Goal: Task Accomplishment & Management: Complete application form

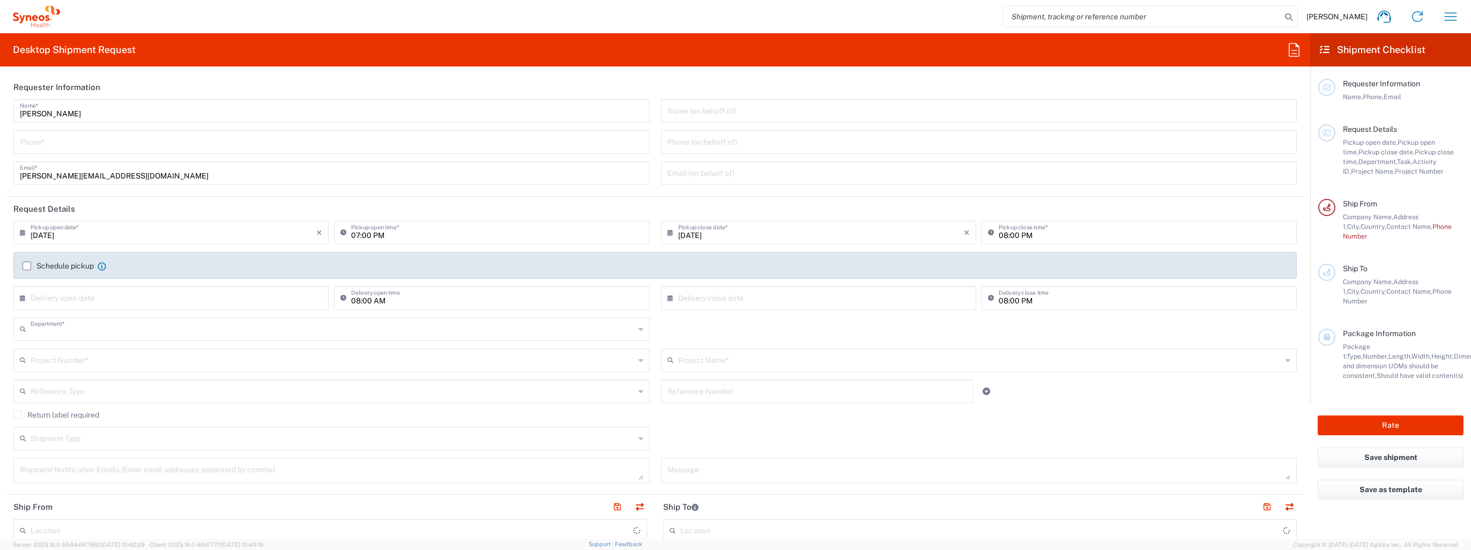
type input "3228"
type input "[GEOGRAPHIC_DATA]"
type input "Syneos Health Romania S.R.L"
click at [321, 147] on input "tel" at bounding box center [332, 141] width 624 height 19
type input "0752294922"
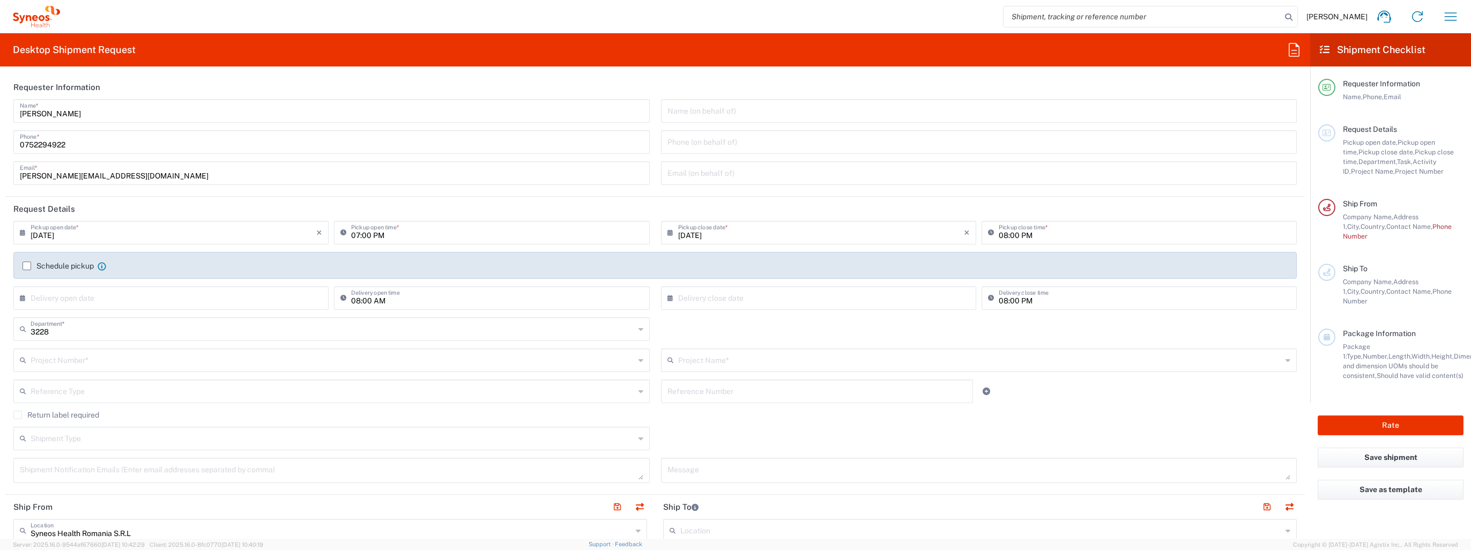
click at [21, 269] on div "Schedule pickup When scheduling a pickup please be sure to meet the following c…" at bounding box center [655, 269] width 1277 height 17
click at [25, 266] on label "Schedule pickup" at bounding box center [58, 266] width 71 height 9
click at [27, 266] on input "Schedule pickup" at bounding box center [27, 266] width 0 height 0
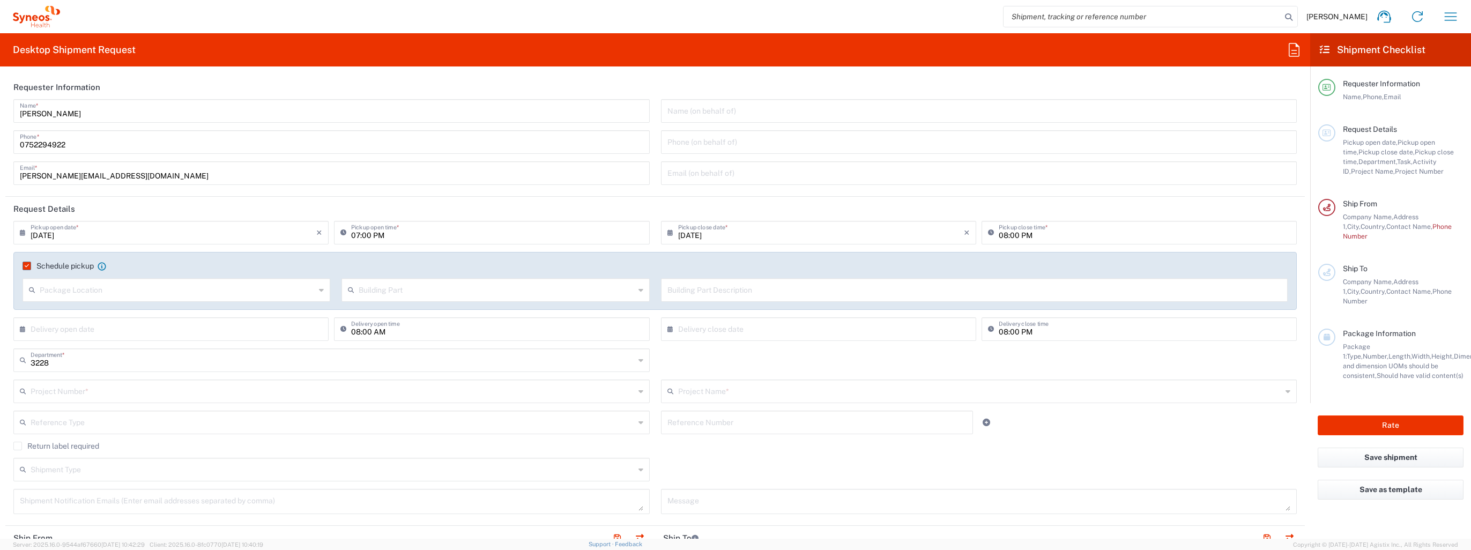
click at [66, 288] on input "text" at bounding box center [178, 289] width 276 height 19
click at [24, 262] on label "Schedule pickup" at bounding box center [58, 266] width 71 height 9
click at [25, 266] on input "Schedule pickup" at bounding box center [25, 266] width 0 height 0
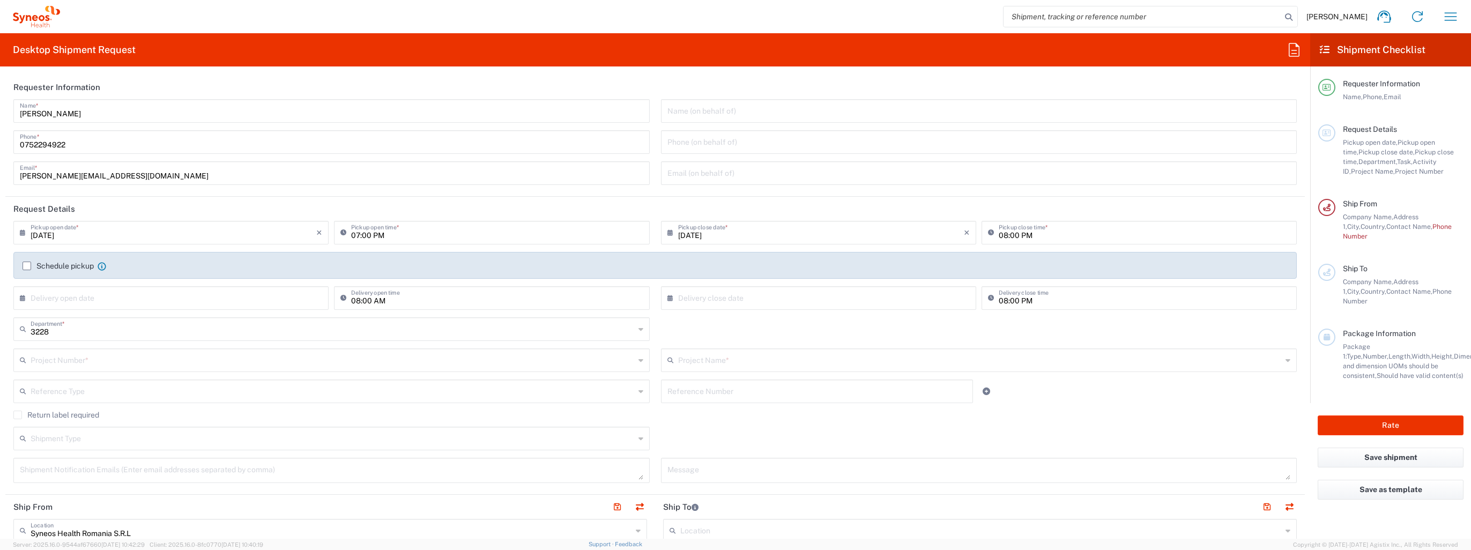
click at [24, 267] on label "Schedule pickup" at bounding box center [58, 266] width 71 height 9
click at [27, 266] on input "Schedule pickup" at bounding box center [27, 266] width 0 height 0
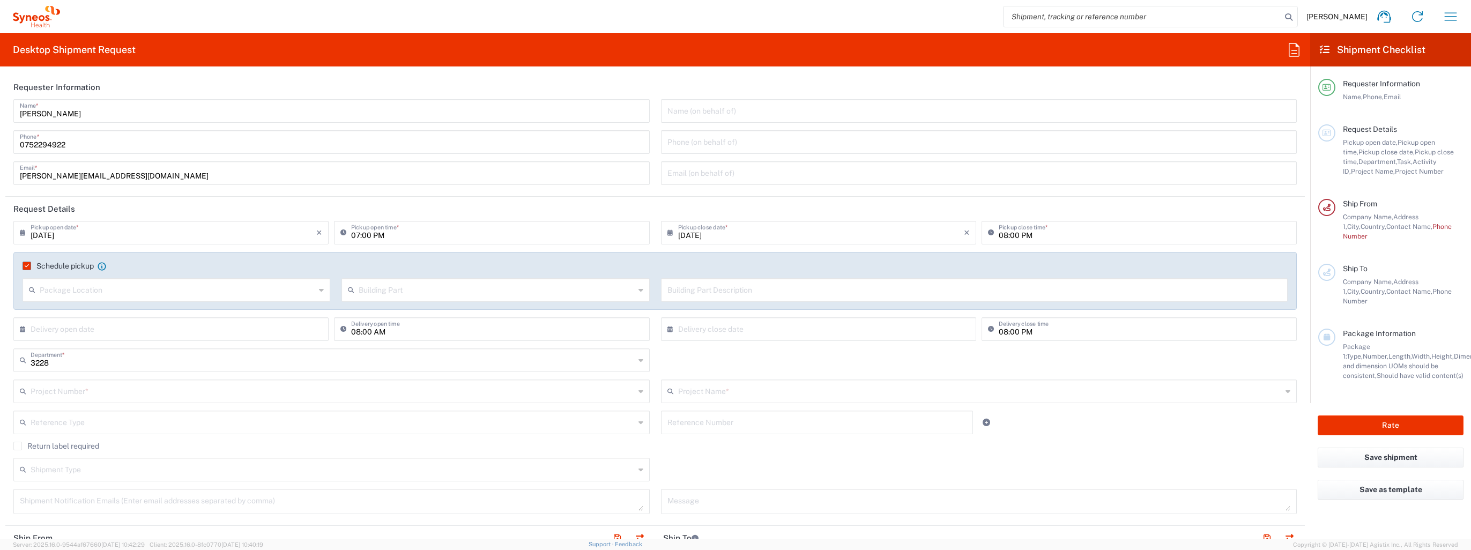
click at [24, 267] on label "Schedule pickup" at bounding box center [58, 266] width 71 height 9
click at [25, 266] on input "Schedule pickup" at bounding box center [25, 266] width 0 height 0
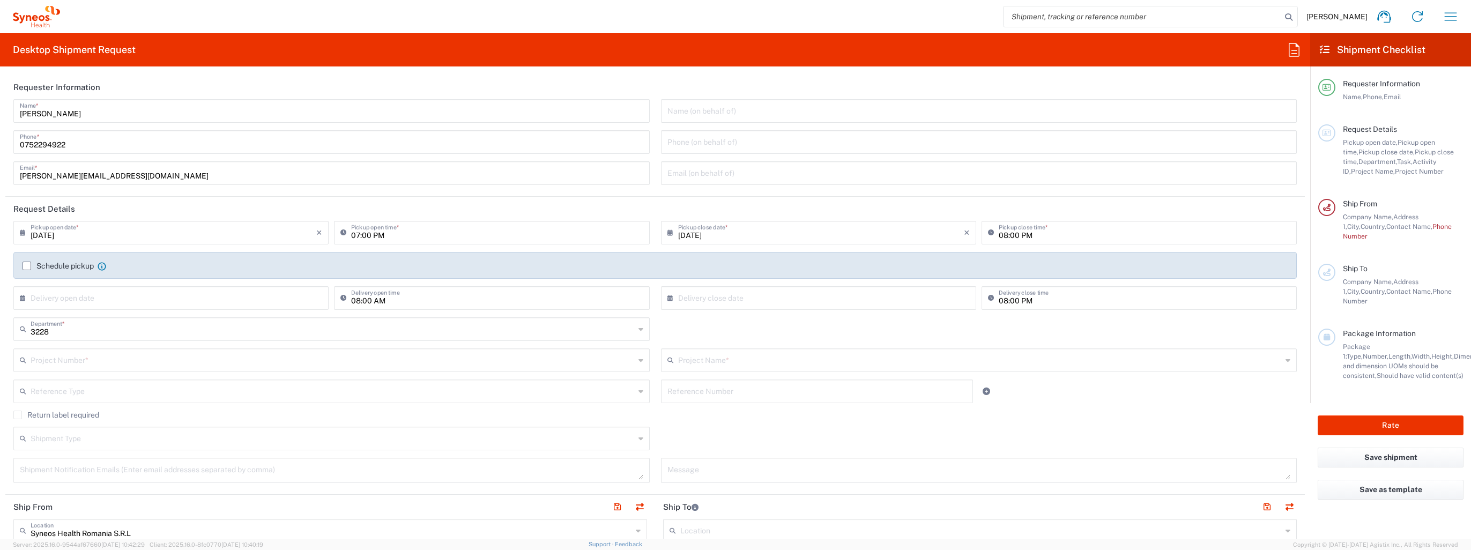
click at [218, 241] on div "[DATE] × Pickup open date *" at bounding box center [170, 233] width 315 height 24
click at [238, 234] on input "[DATE]" at bounding box center [174, 232] width 286 height 19
drag, startPoint x: 32, startPoint y: 233, endPoint x: 19, endPoint y: 235, distance: 13.0
click at [31, 233] on input "[DATE]" at bounding box center [174, 232] width 286 height 19
click at [242, 231] on input "[DATE]" at bounding box center [174, 232] width 286 height 19
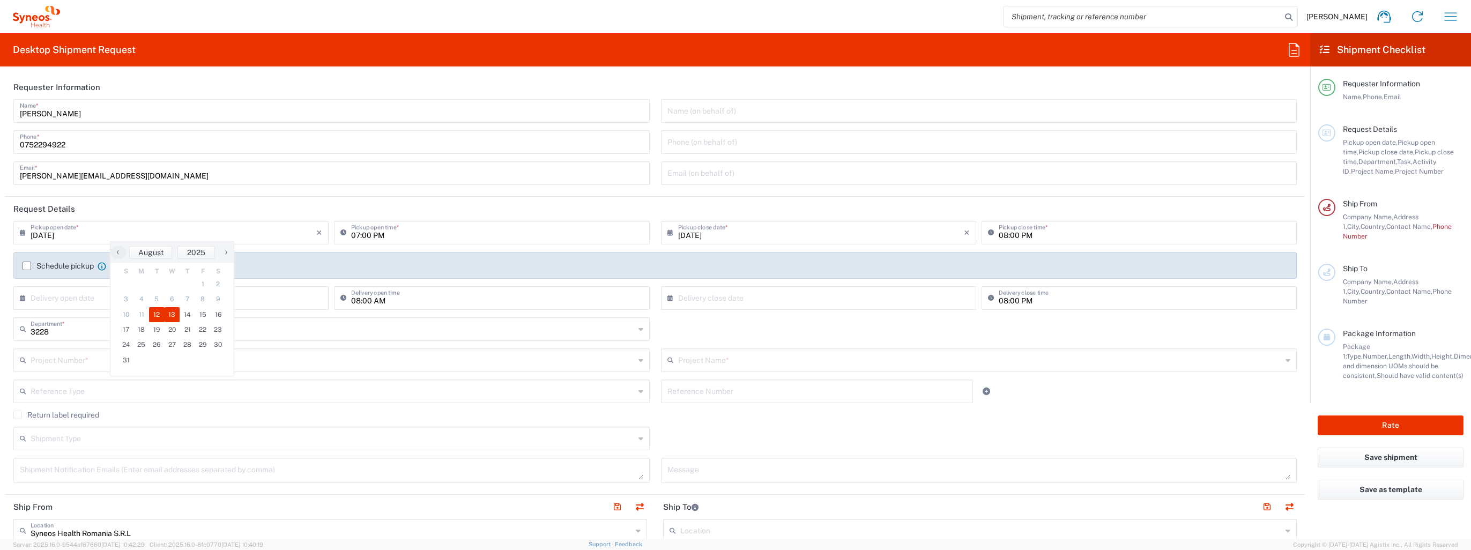
click at [172, 312] on span "13" at bounding box center [173, 314] width 16 height 15
type input "[DATE]"
click at [716, 237] on input "text" at bounding box center [821, 232] width 286 height 19
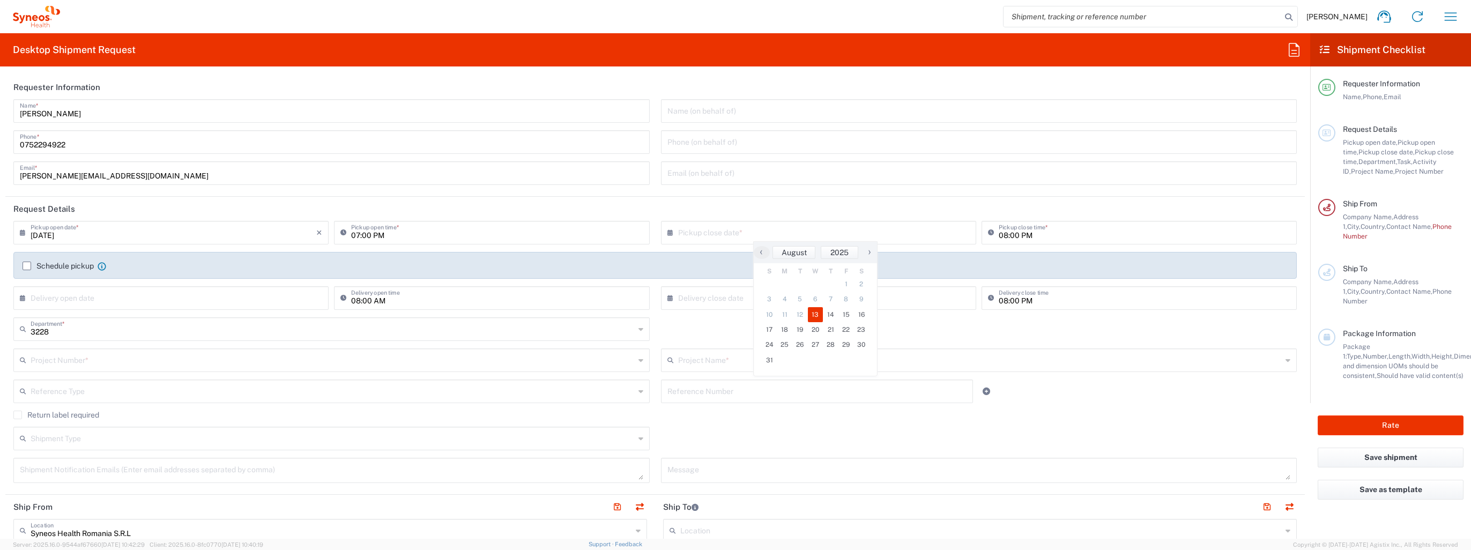
click at [811, 314] on span "13" at bounding box center [816, 314] width 16 height 15
type input "[DATE]"
click at [94, 297] on input "text" at bounding box center [174, 297] width 286 height 19
click at [186, 377] on span "14" at bounding box center [188, 379] width 16 height 15
type input "[DATE]"
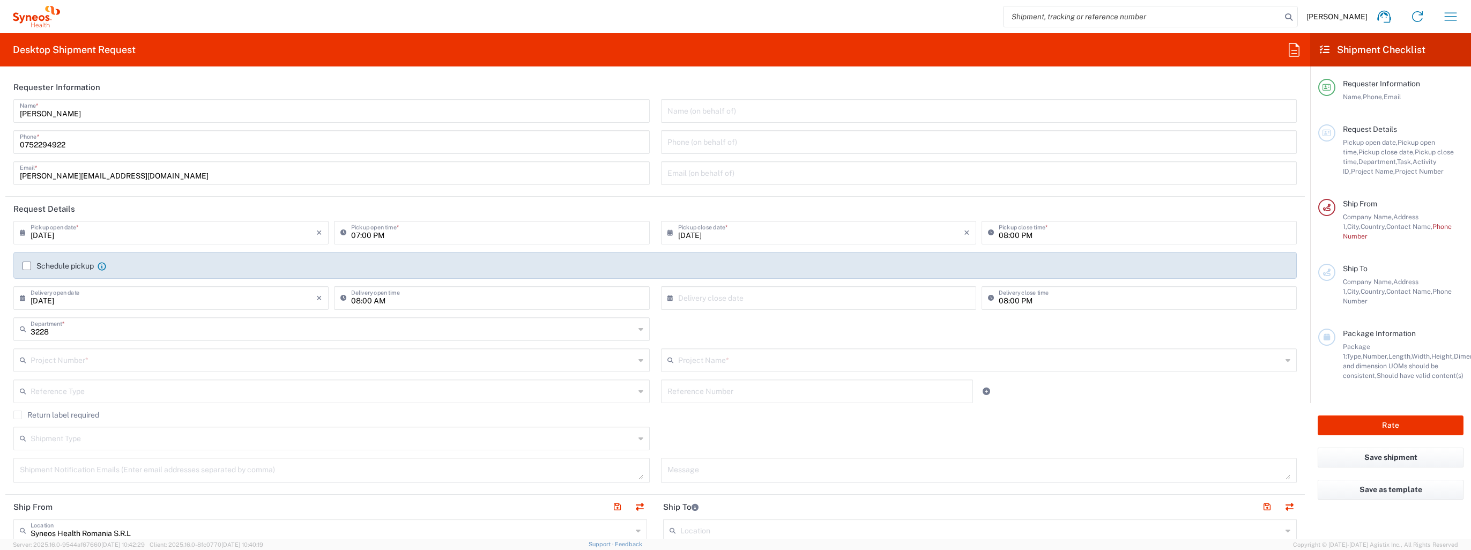
click at [693, 301] on input "text" at bounding box center [821, 297] width 286 height 19
click at [826, 374] on span "14" at bounding box center [831, 379] width 16 height 15
type input "[DATE]"
click at [999, 297] on input "08:00 PM" at bounding box center [1145, 297] width 292 height 19
click at [988, 298] on icon at bounding box center [993, 298] width 11 height 17
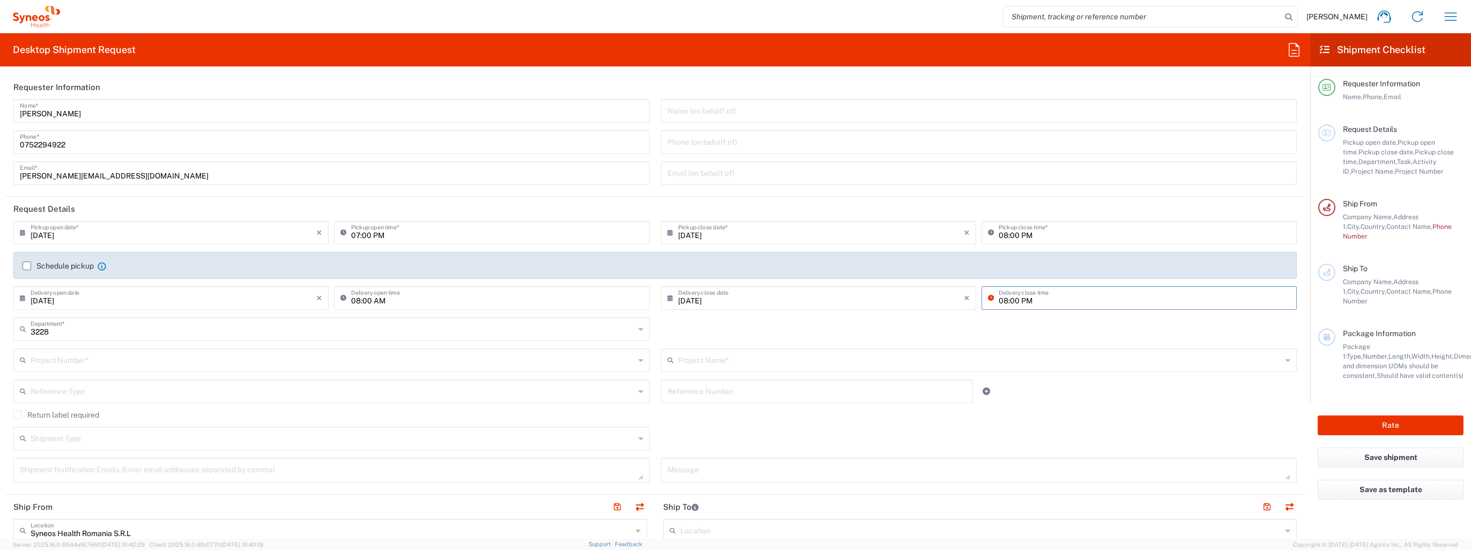
click at [1008, 306] on input "08:00 PM" at bounding box center [1145, 297] width 292 height 19
click at [1032, 300] on input "08:00 PM" at bounding box center [1145, 297] width 292 height 19
drag, startPoint x: 1032, startPoint y: 300, endPoint x: 989, endPoint y: 302, distance: 42.9
click at [989, 302] on div "08:00 PM Delivery close time" at bounding box center [1139, 298] width 315 height 24
type input "04:00 PM"
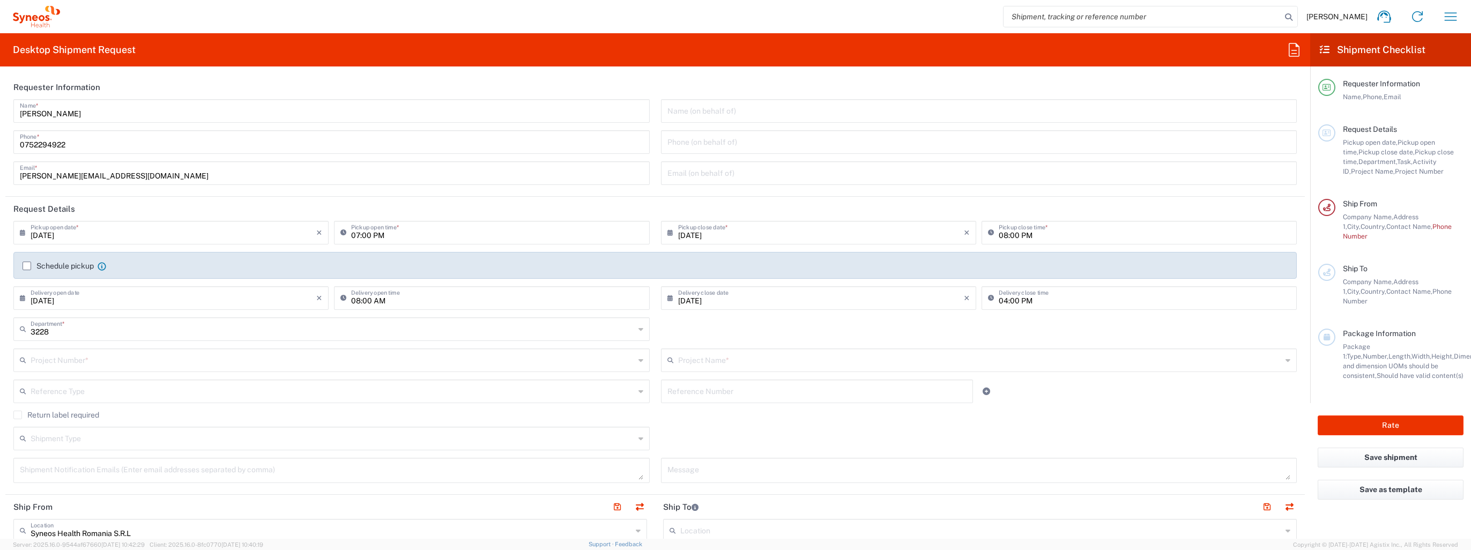
click at [344, 297] on icon at bounding box center [345, 298] width 11 height 17
click at [362, 301] on input "08:00 AM" at bounding box center [497, 297] width 292 height 19
click at [357, 299] on input "08:00 AM" at bounding box center [497, 297] width 292 height 19
type input "09:00 AM"
click at [76, 333] on input "text" at bounding box center [333, 328] width 604 height 19
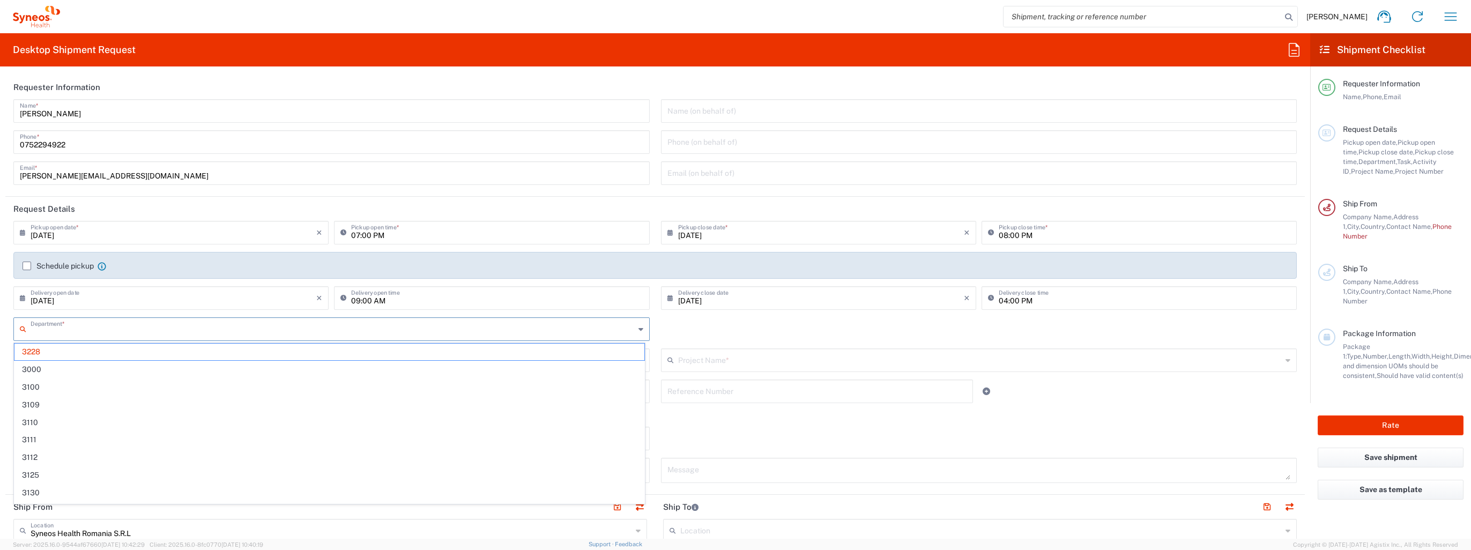
click at [76, 333] on input "text" at bounding box center [333, 328] width 604 height 19
click at [141, 302] on input "[DATE]" at bounding box center [174, 297] width 286 height 19
type input "3228"
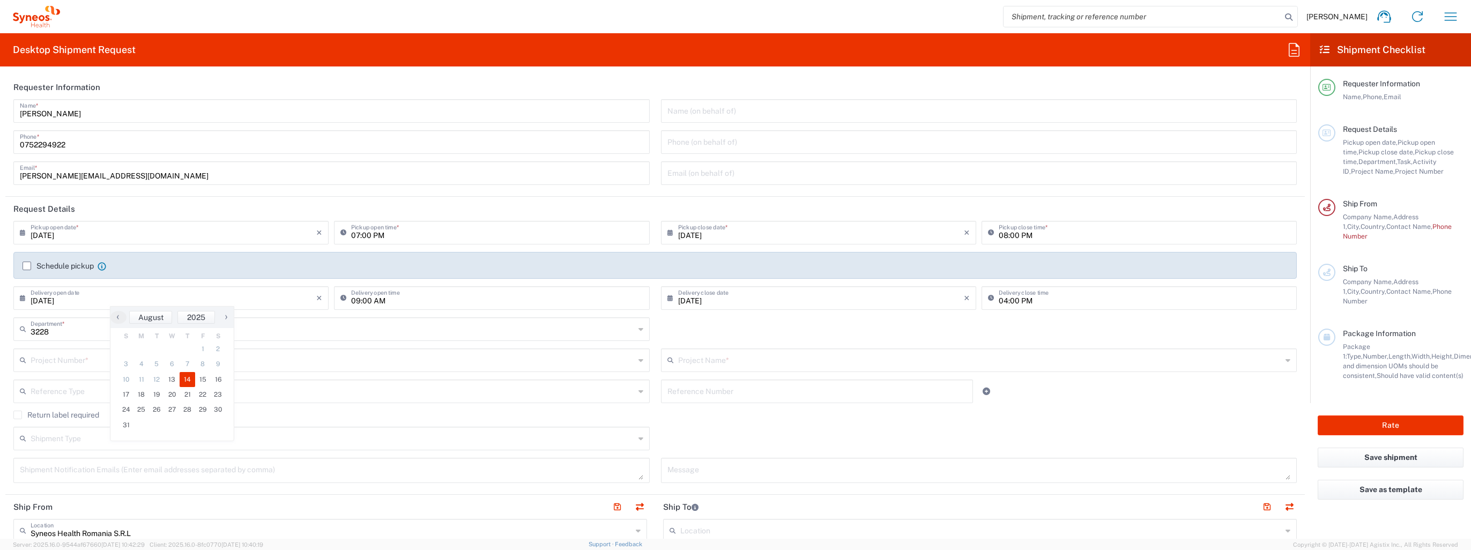
click at [714, 338] on div "3228 Department * 3228 3000 3100 3109 3110 3111 3112 3125 3130 3135 3136 3150 3…" at bounding box center [655, 332] width 1295 height 31
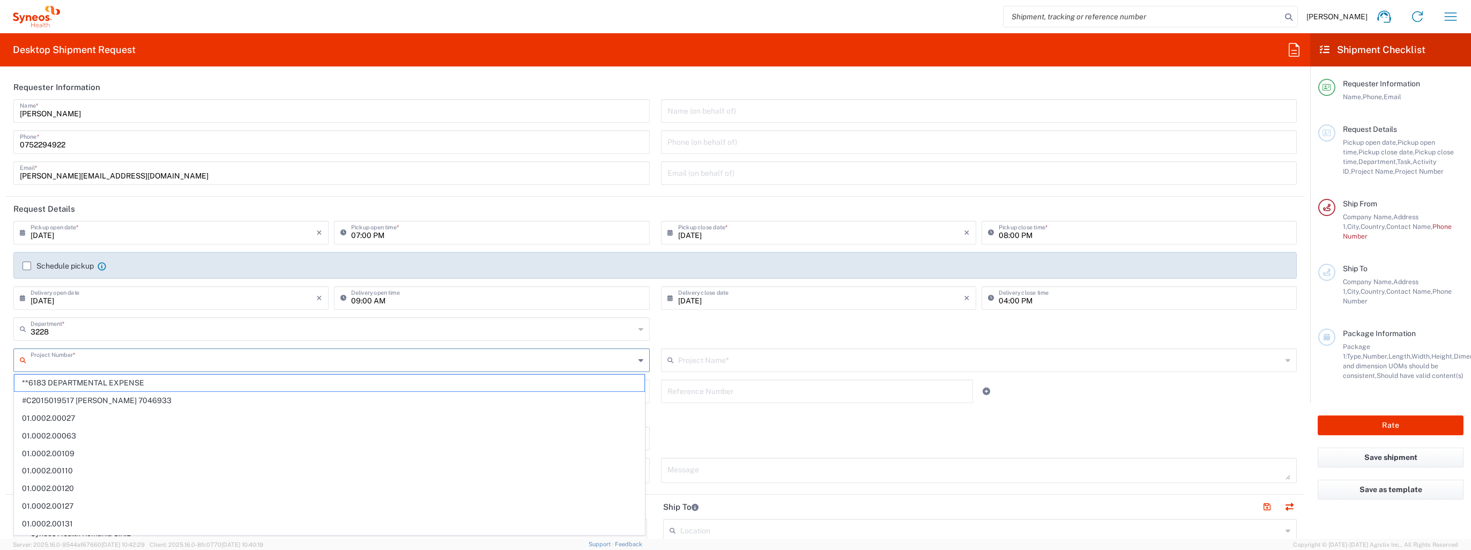
click at [91, 358] on input "text" at bounding box center [333, 359] width 604 height 19
type input "7"
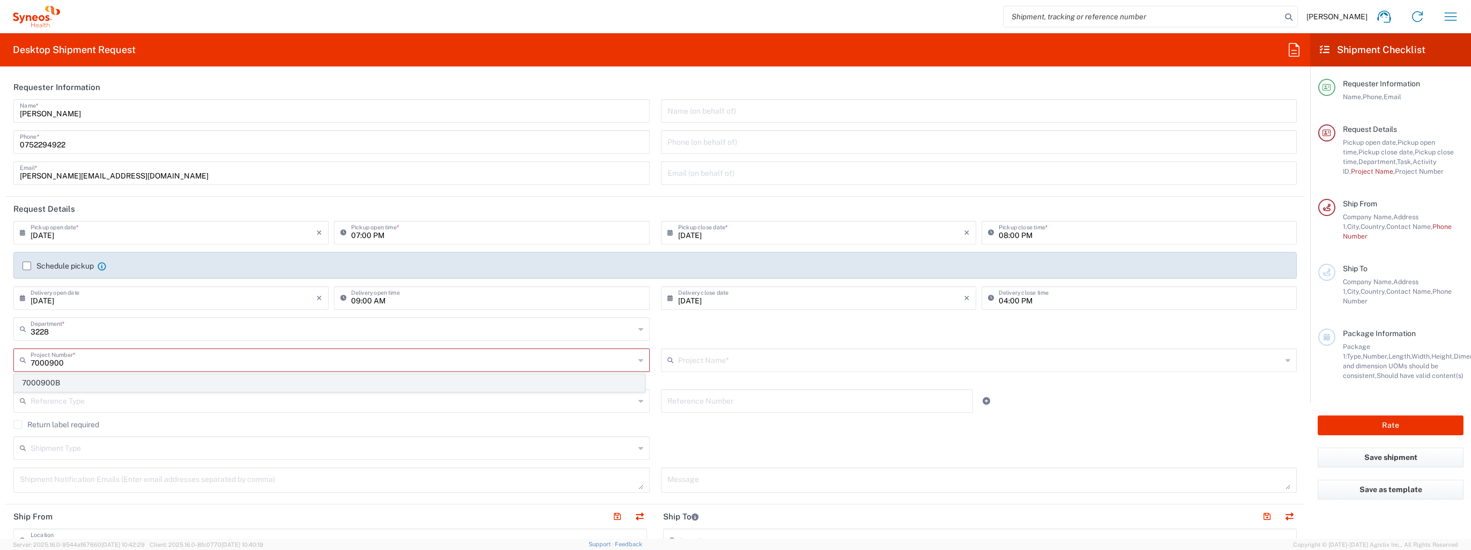
click at [92, 377] on span "7000900B" at bounding box center [329, 383] width 630 height 17
type input "7000900B"
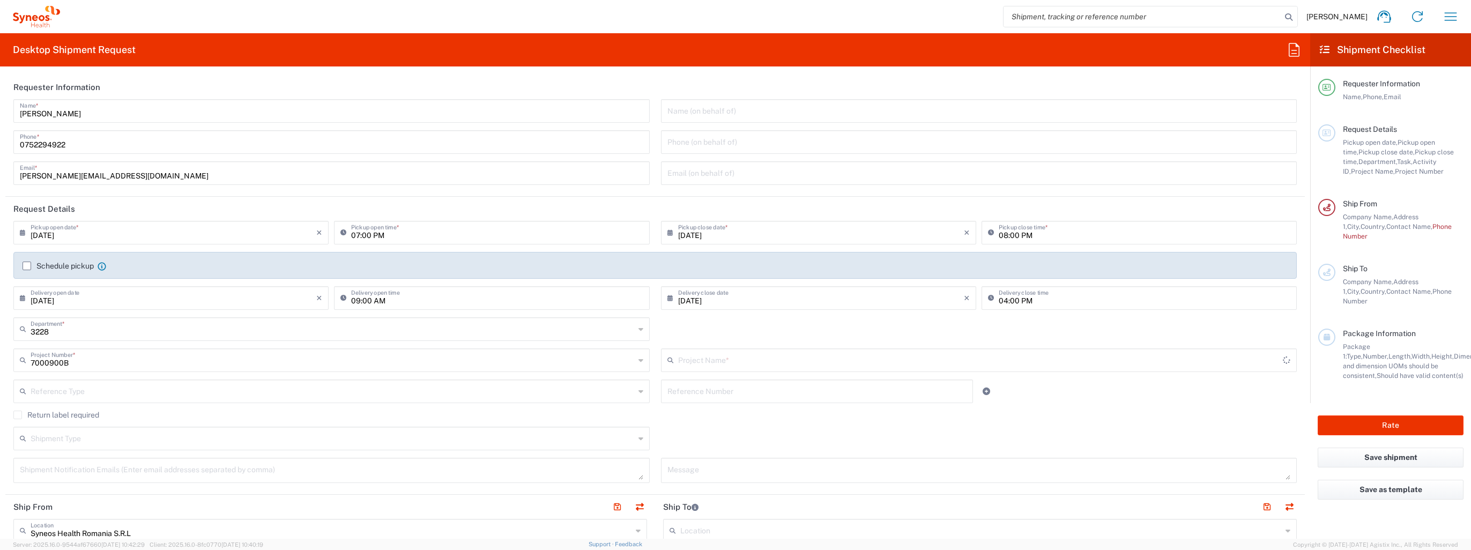
type input "[PERSON_NAME] 7000900B"
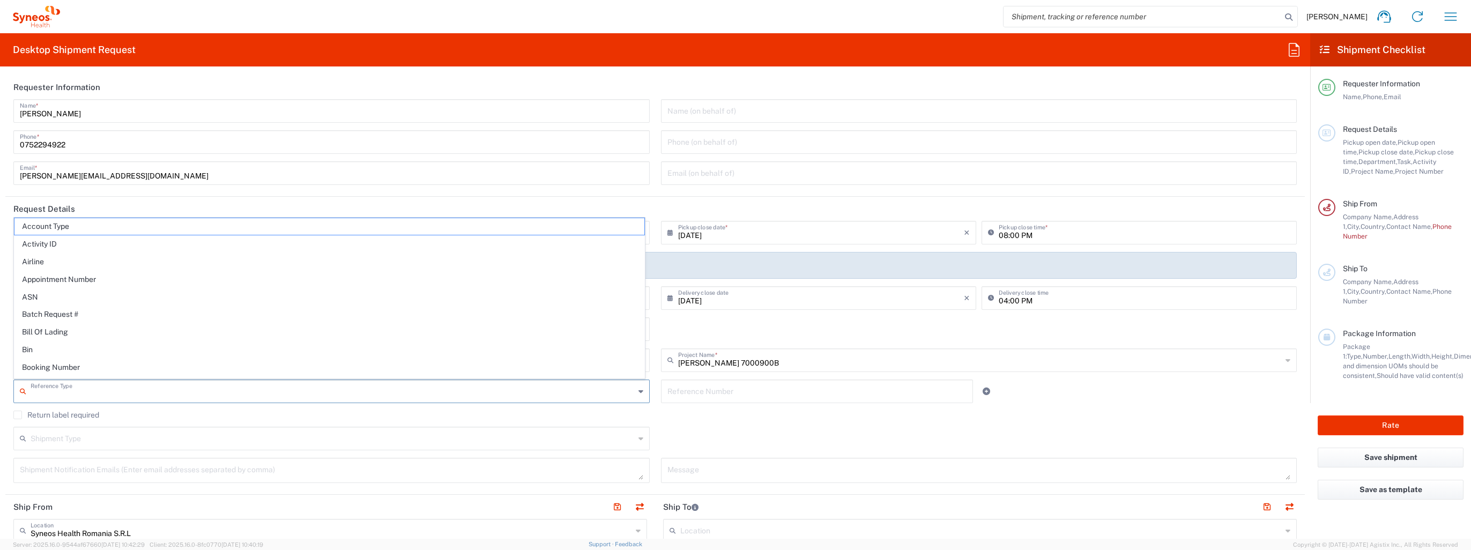
click at [58, 392] on input "text" at bounding box center [333, 390] width 604 height 19
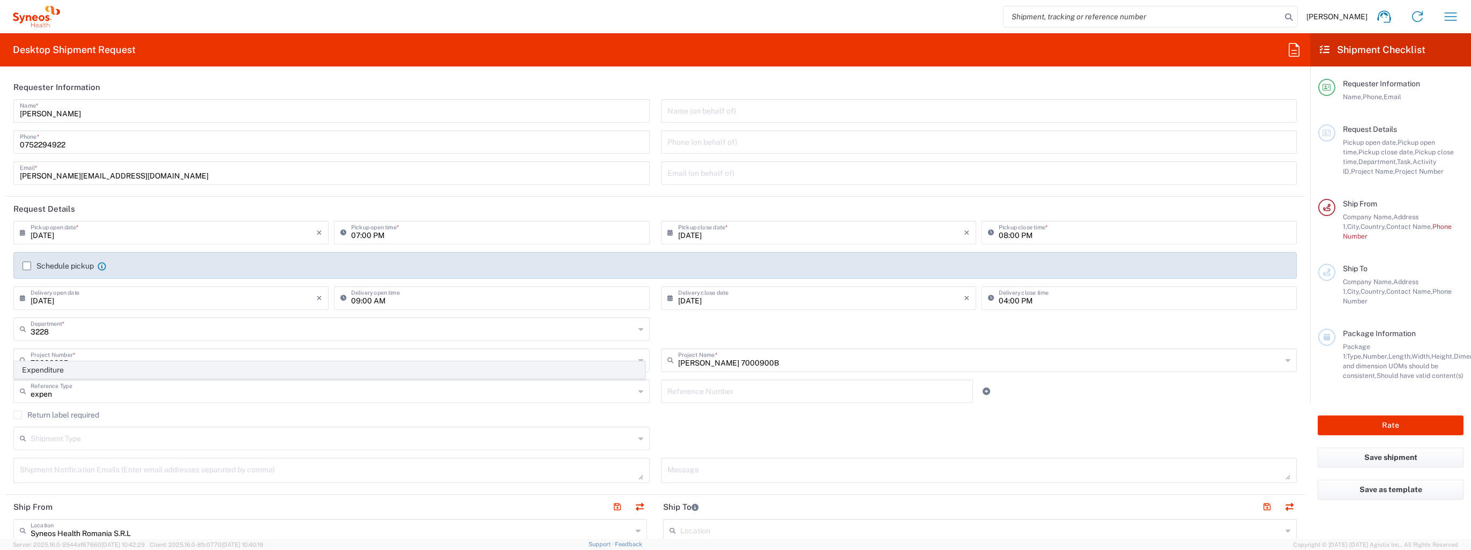
click at [68, 374] on span "Expenditure" at bounding box center [329, 370] width 630 height 17
type input "Expenditure"
click at [58, 432] on input "text" at bounding box center [333, 437] width 604 height 19
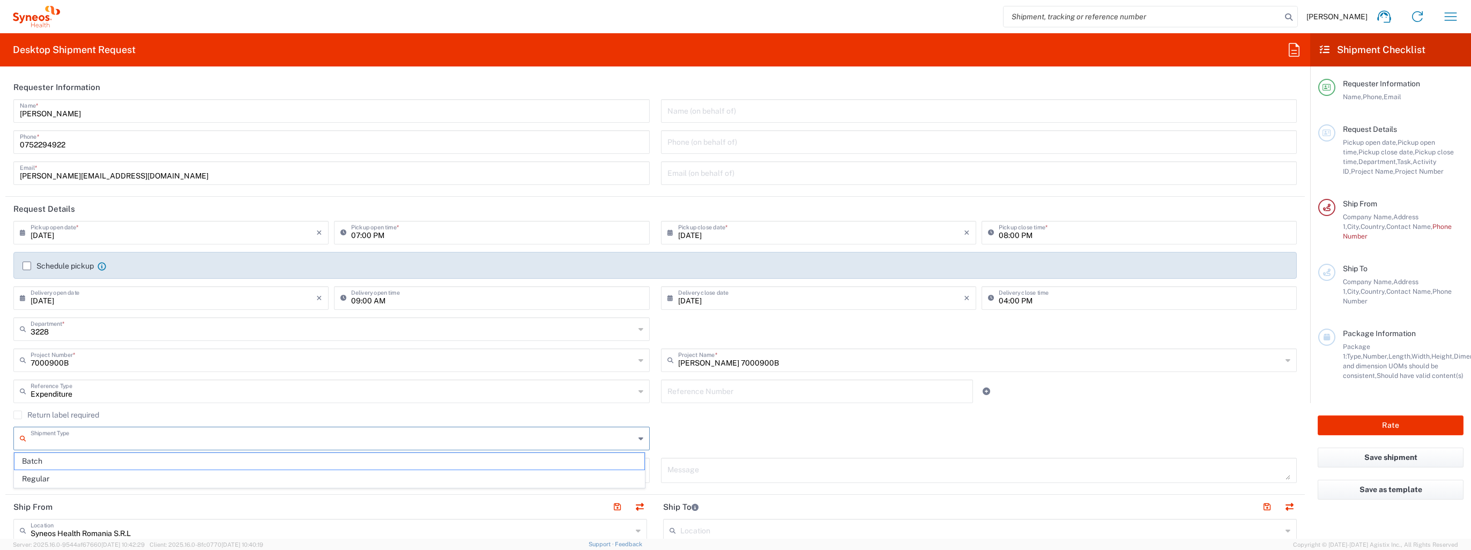
click at [115, 410] on div "Expenditure Reference Type Expenditure" at bounding box center [332, 395] width 648 height 31
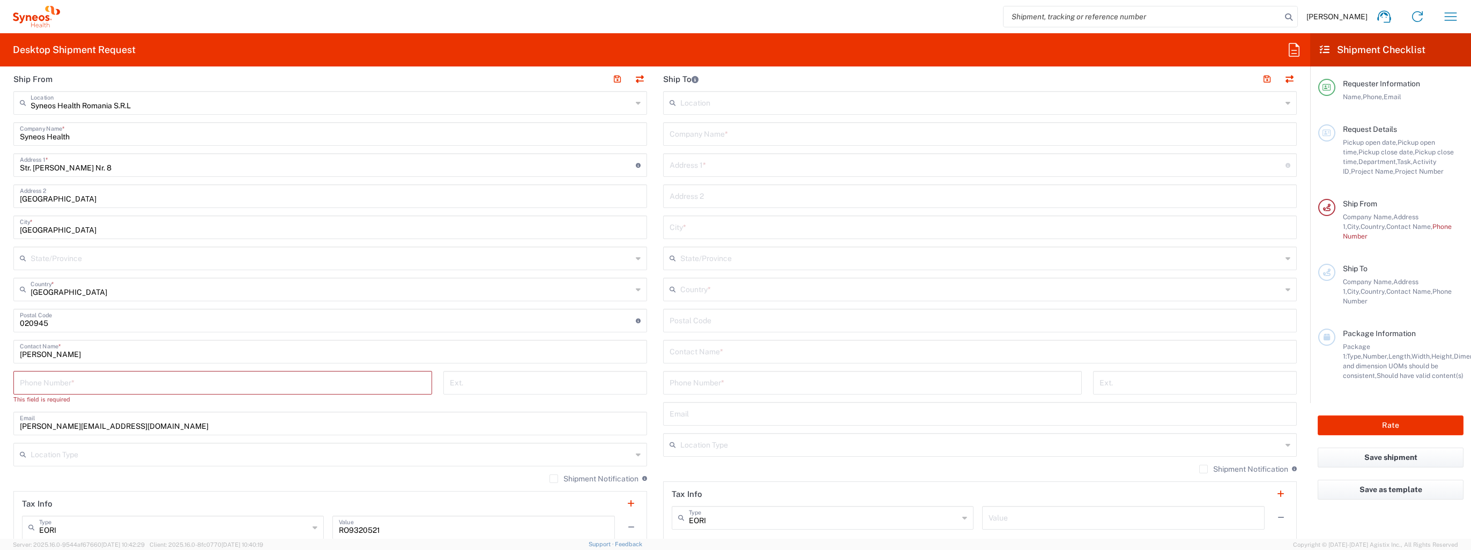
scroll to position [483, 0]
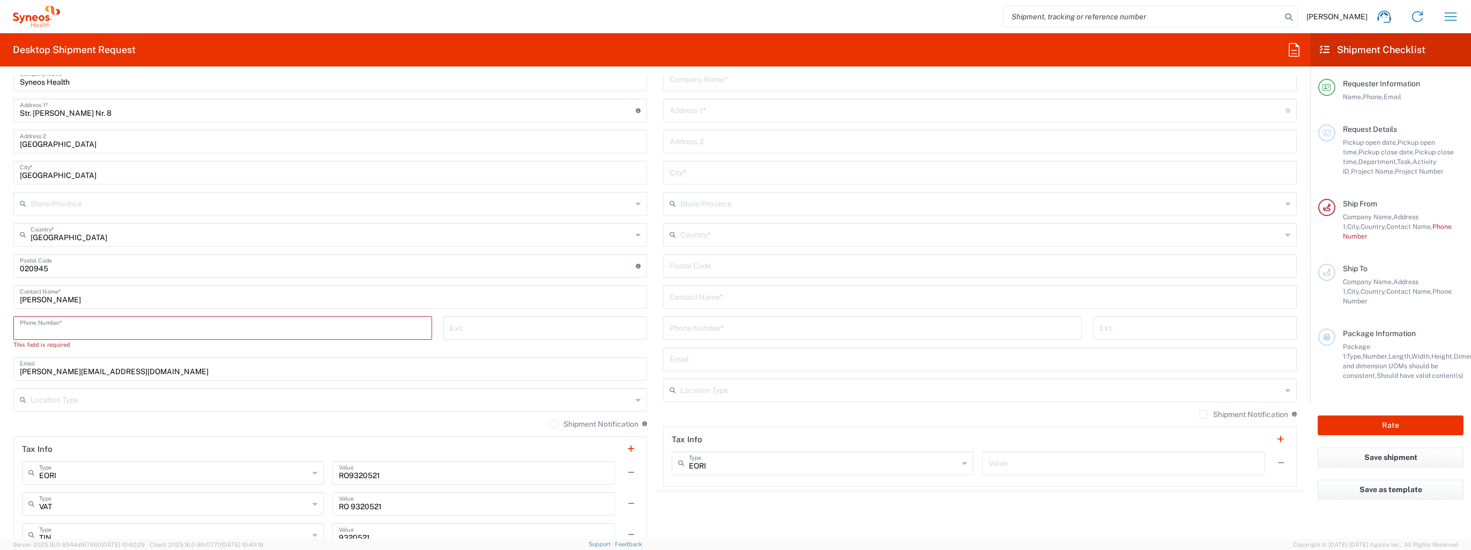
click at [72, 334] on input "tel" at bounding box center [223, 327] width 406 height 19
type input "0752294922"
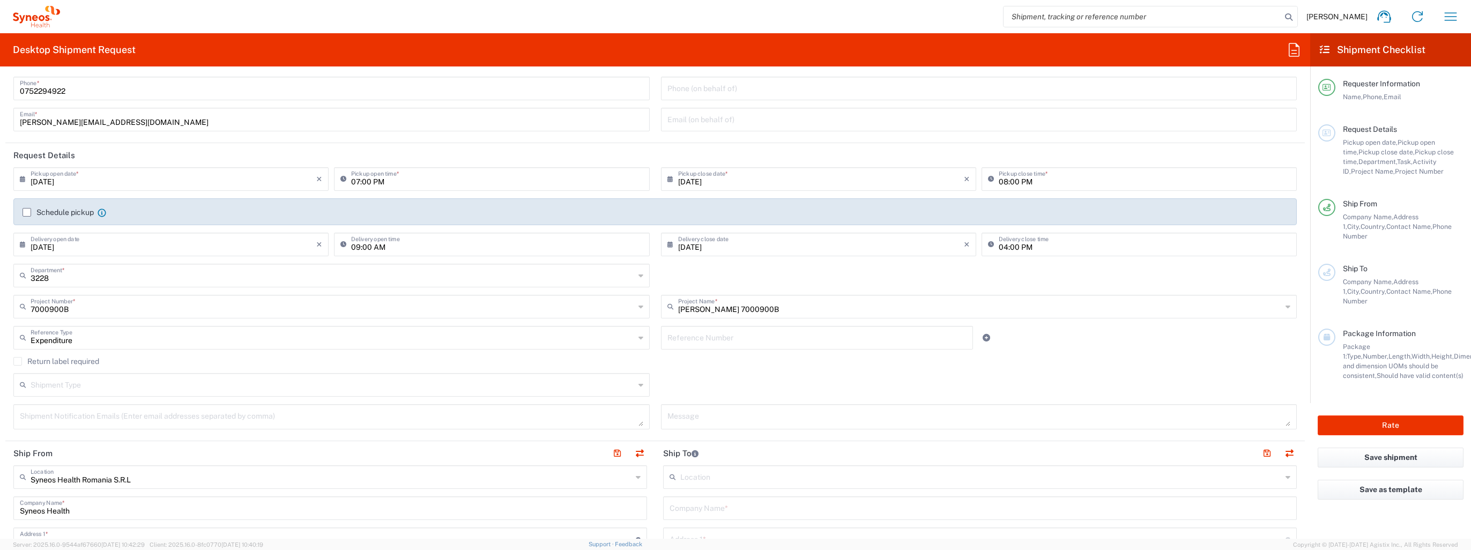
scroll to position [161, 0]
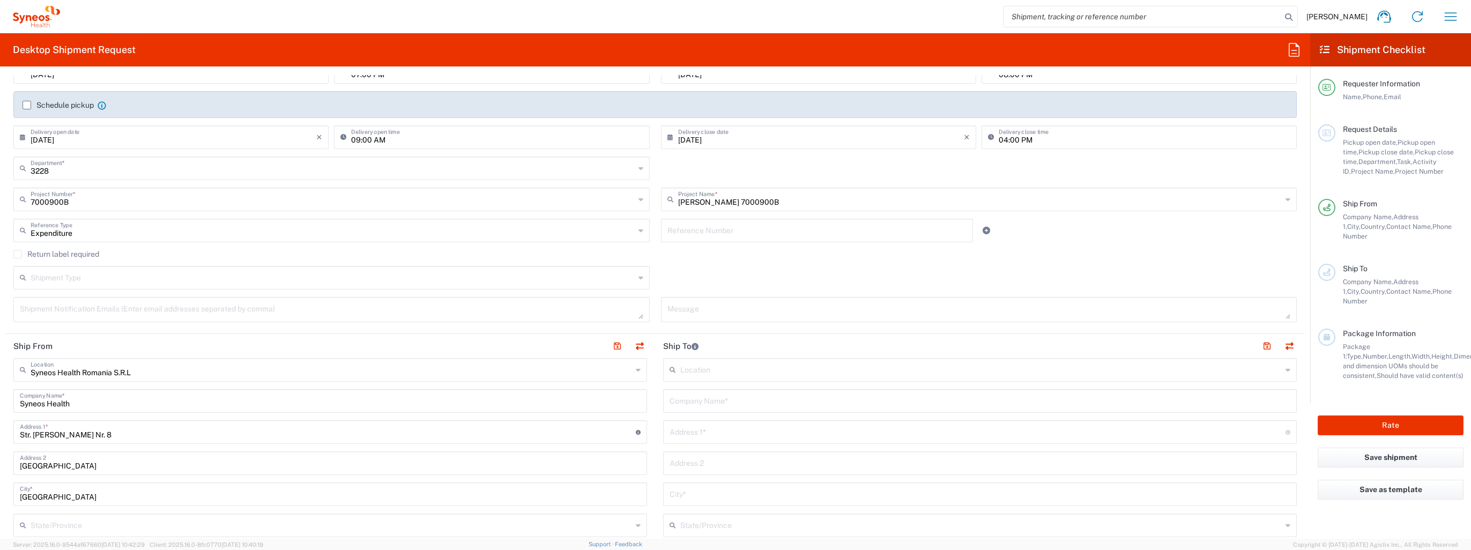
click at [683, 364] on input "text" at bounding box center [981, 369] width 602 height 19
type input "v"
type input "a"
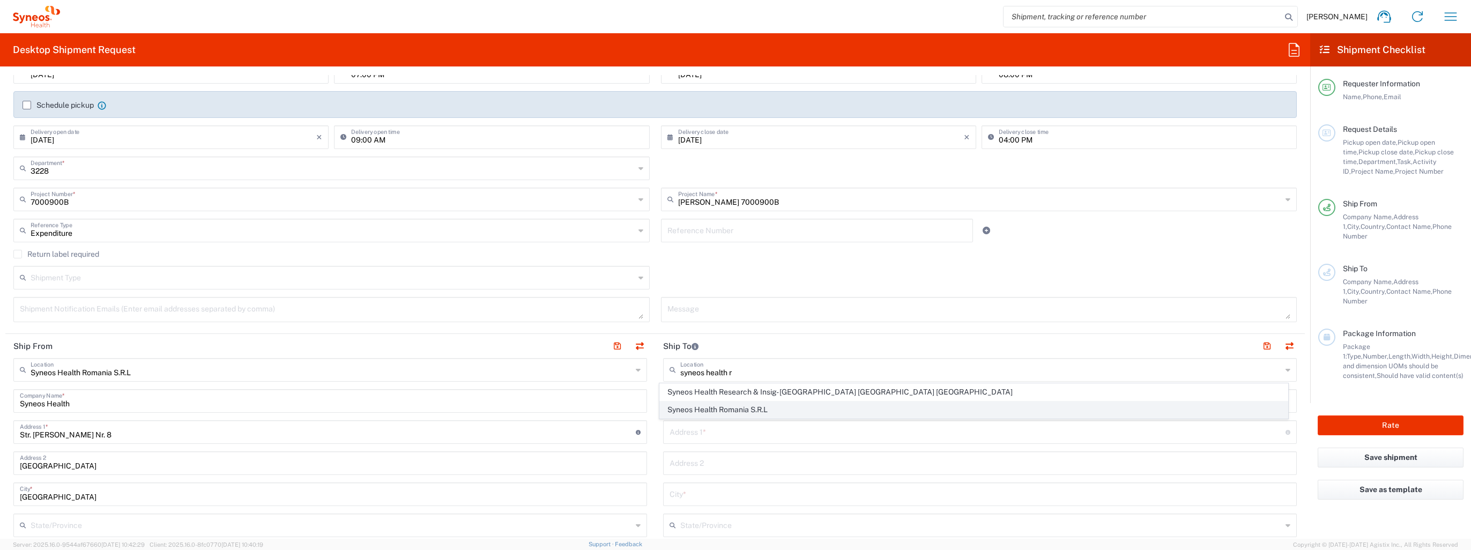
click at [757, 403] on span "Syneos Health Romania S.R.L" at bounding box center [973, 410] width 627 height 17
type input "Syneos Health Romania S.R.L"
type input "Str. [PERSON_NAME] Nr. 8"
type input "[GEOGRAPHIC_DATA]"
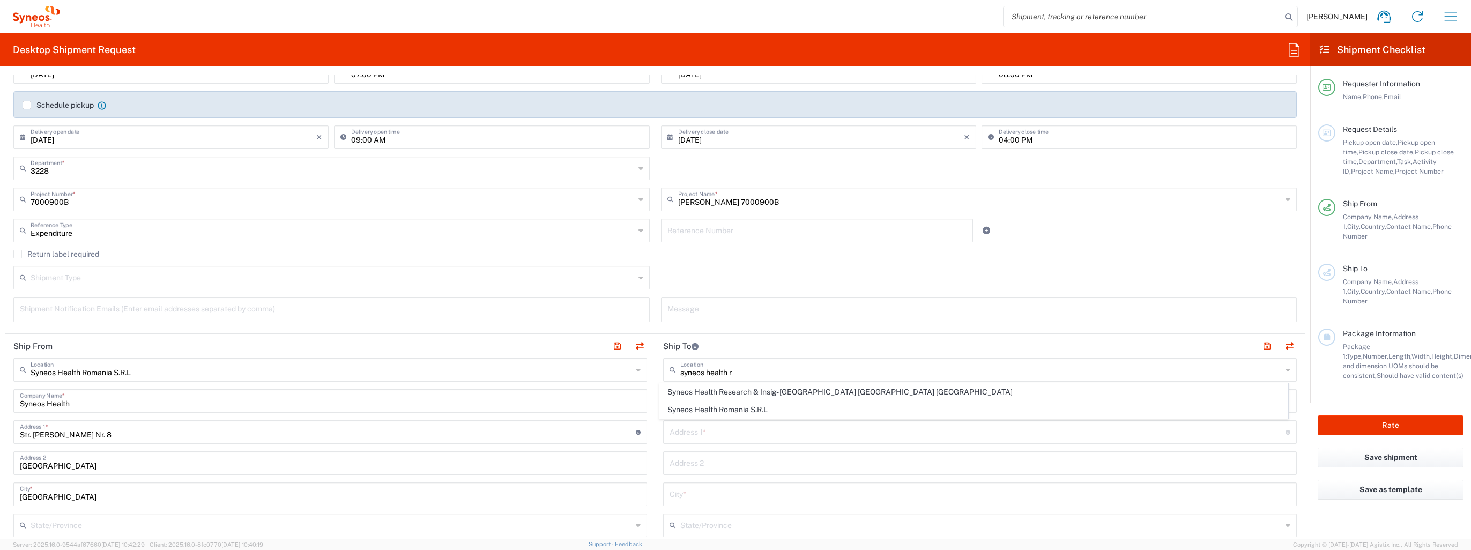
type input "[GEOGRAPHIC_DATA]"
type input "020945"
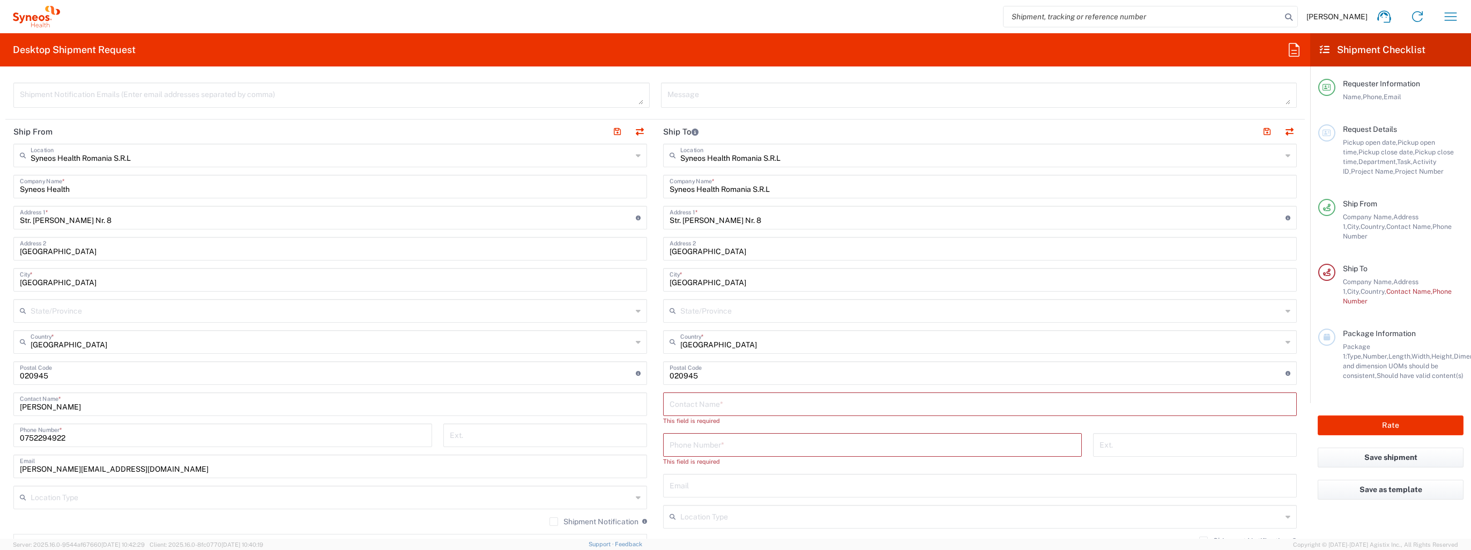
click at [678, 401] on input "text" at bounding box center [980, 403] width 621 height 19
type input "[PERSON_NAME]"
click at [678, 441] on input "tel" at bounding box center [873, 434] width 406 height 19
paste input "+40 [PHONE_NUMBER]"
drag, startPoint x: 681, startPoint y: 441, endPoint x: 653, endPoint y: 441, distance: 28.4
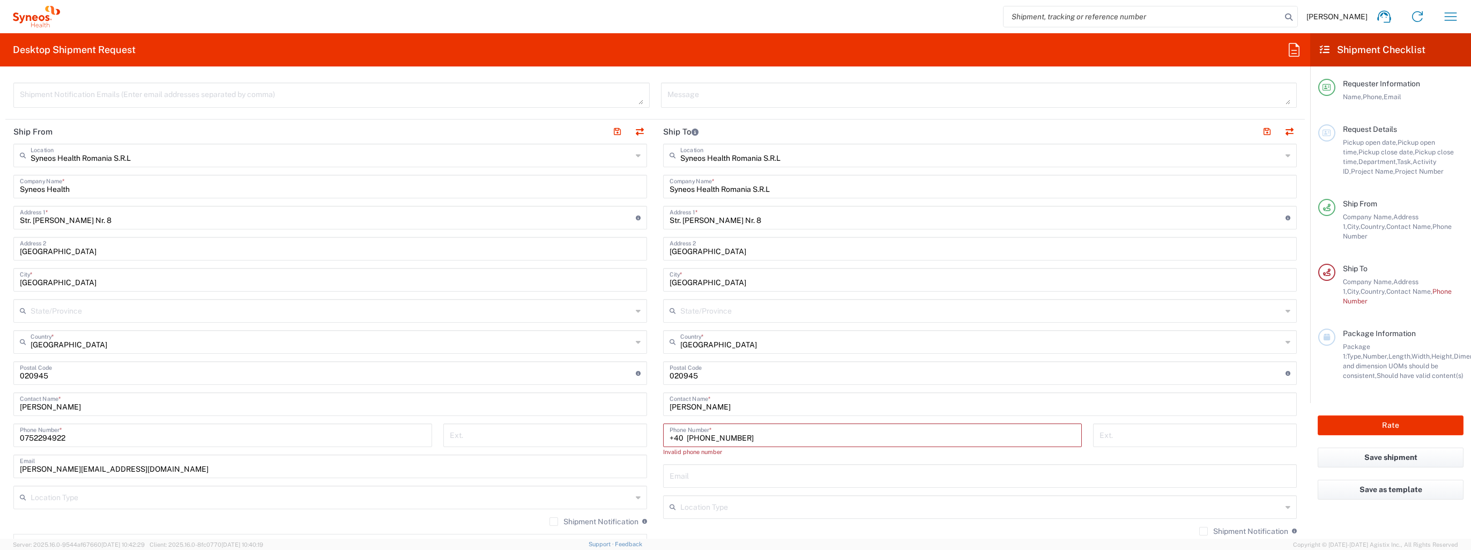
click at [658, 441] on div "+40 [PHONE_NUMBER] Phone Number * Invalid phone number" at bounding box center [873, 444] width 430 height 41
click at [677, 439] on input "+40 [PHONE_NUMBER]" at bounding box center [873, 434] width 406 height 19
click at [683, 436] on input "+40 [PHONE_NUMBER]" at bounding box center [873, 434] width 406 height 19
click at [685, 434] on input "+40 [PHONE_NUMBER]" at bounding box center [873, 434] width 406 height 19
drag, startPoint x: 691, startPoint y: 437, endPoint x: 656, endPoint y: 440, distance: 35.0
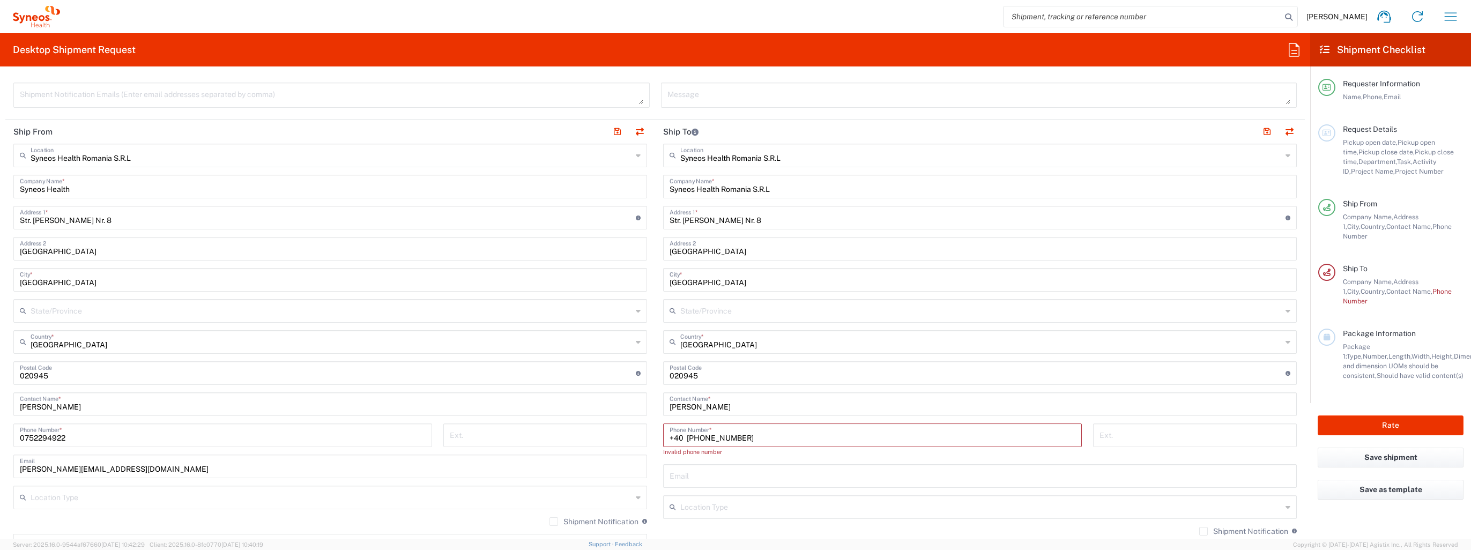
click at [658, 440] on div "+40 [PHONE_NUMBER] Phone Number * Invalid phone number" at bounding box center [873, 444] width 430 height 41
type input "0312258613"
click at [685, 469] on input "text" at bounding box center [980, 465] width 621 height 19
paste input "[EMAIL_ADDRESS][DOMAIN_NAME]"
type input "[EMAIL_ADDRESS][DOMAIN_NAME]"
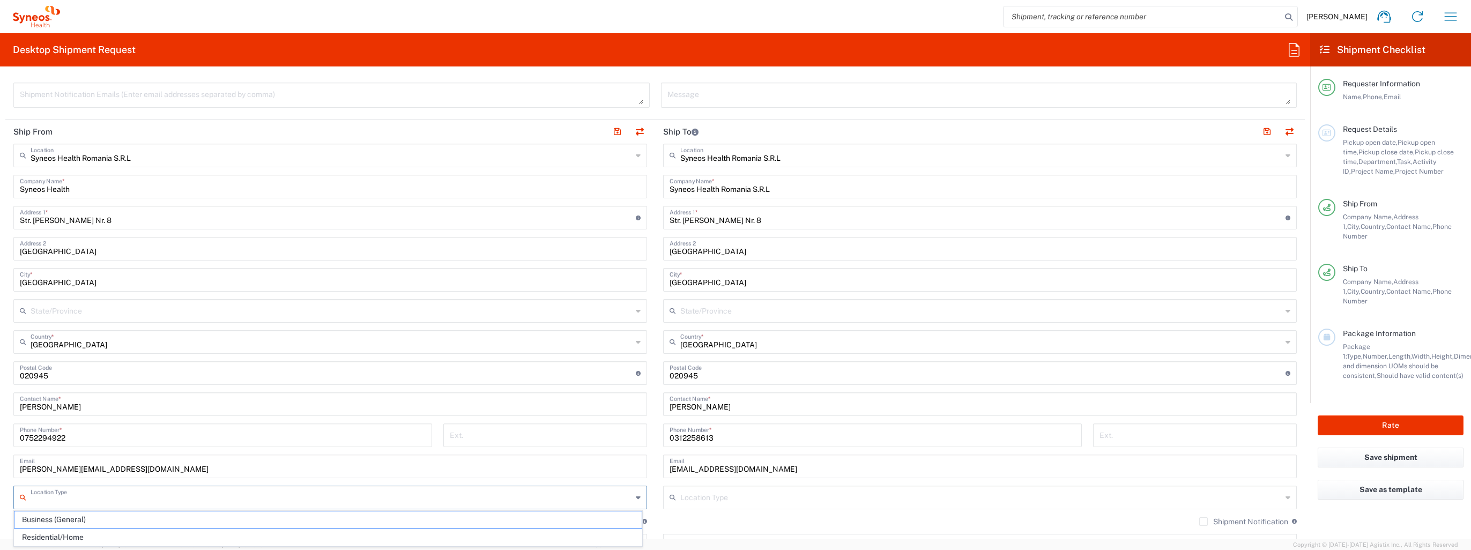
click at [288, 496] on input "text" at bounding box center [332, 496] width 602 height 19
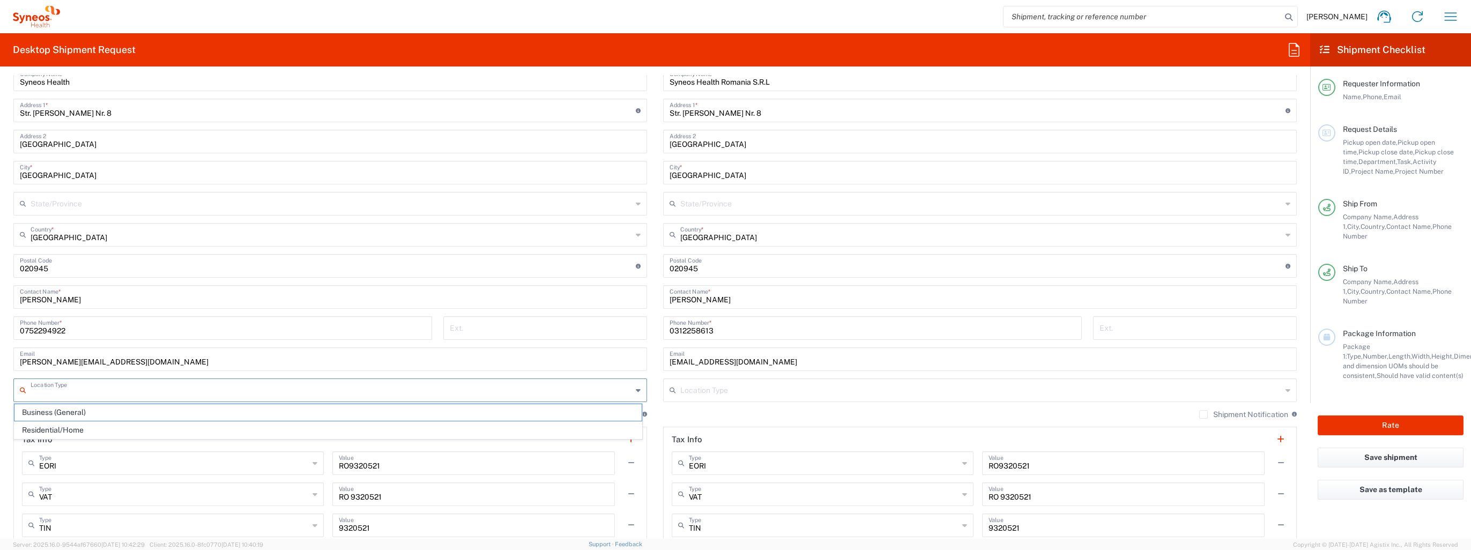
scroll to position [322, 0]
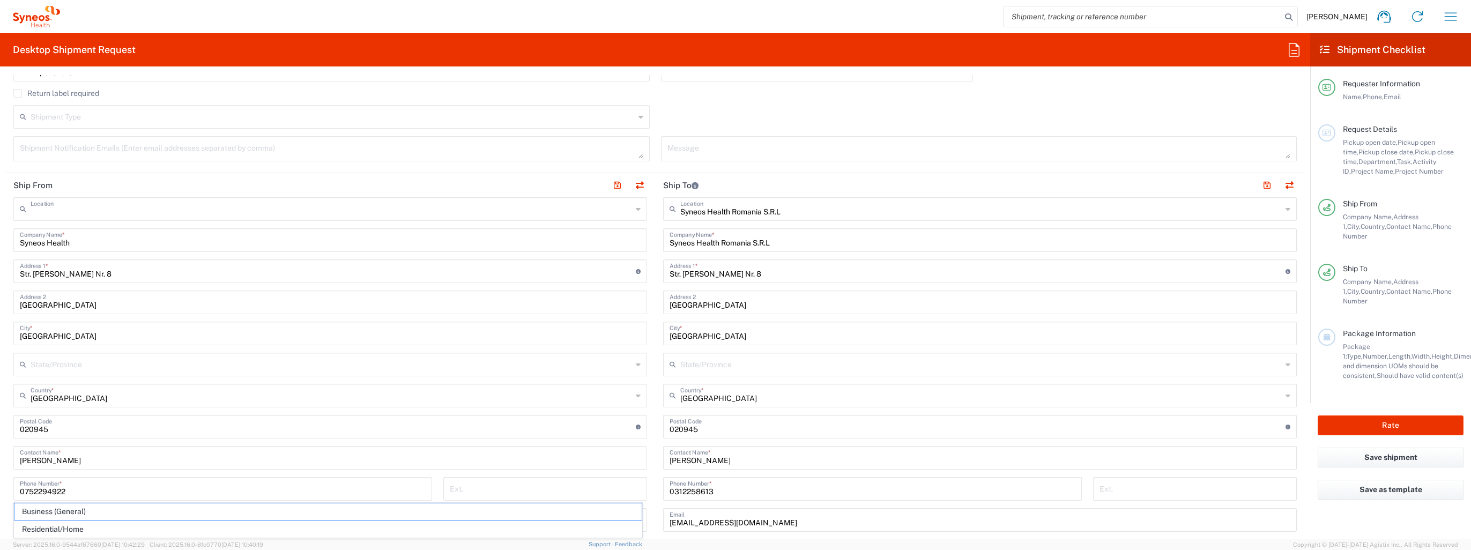
click at [98, 209] on input "text" at bounding box center [332, 208] width 602 height 19
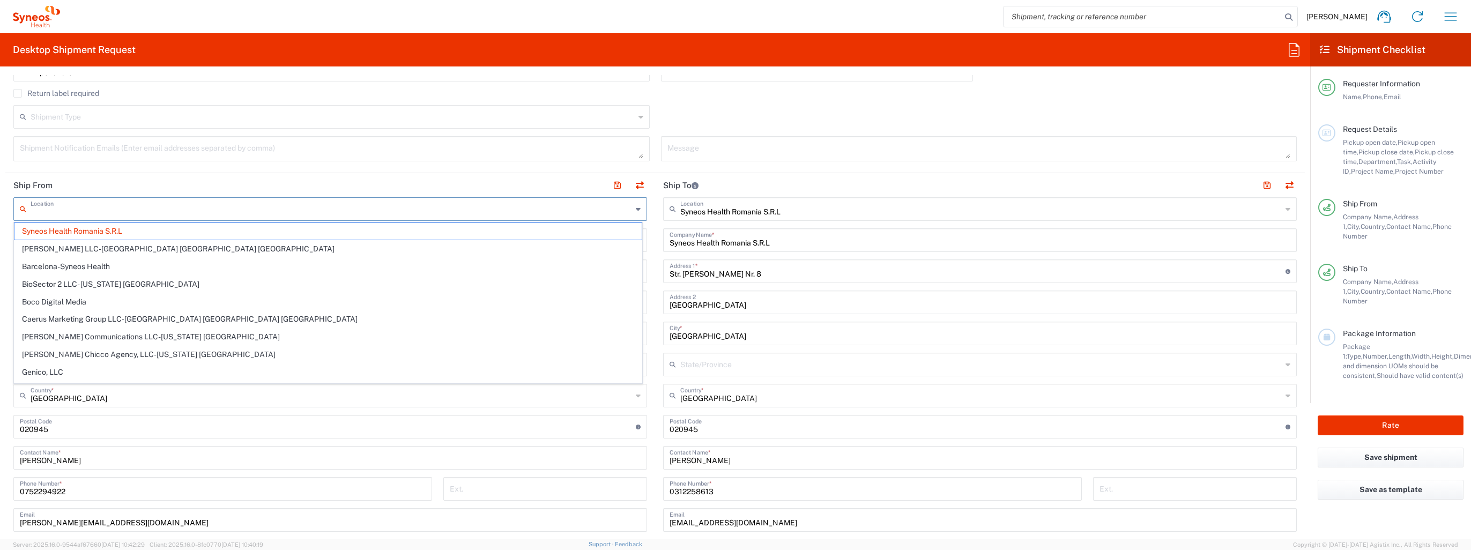
click at [187, 174] on header "Ship From" at bounding box center [330, 185] width 650 height 24
type input "Syneos Health Romania S.R.L"
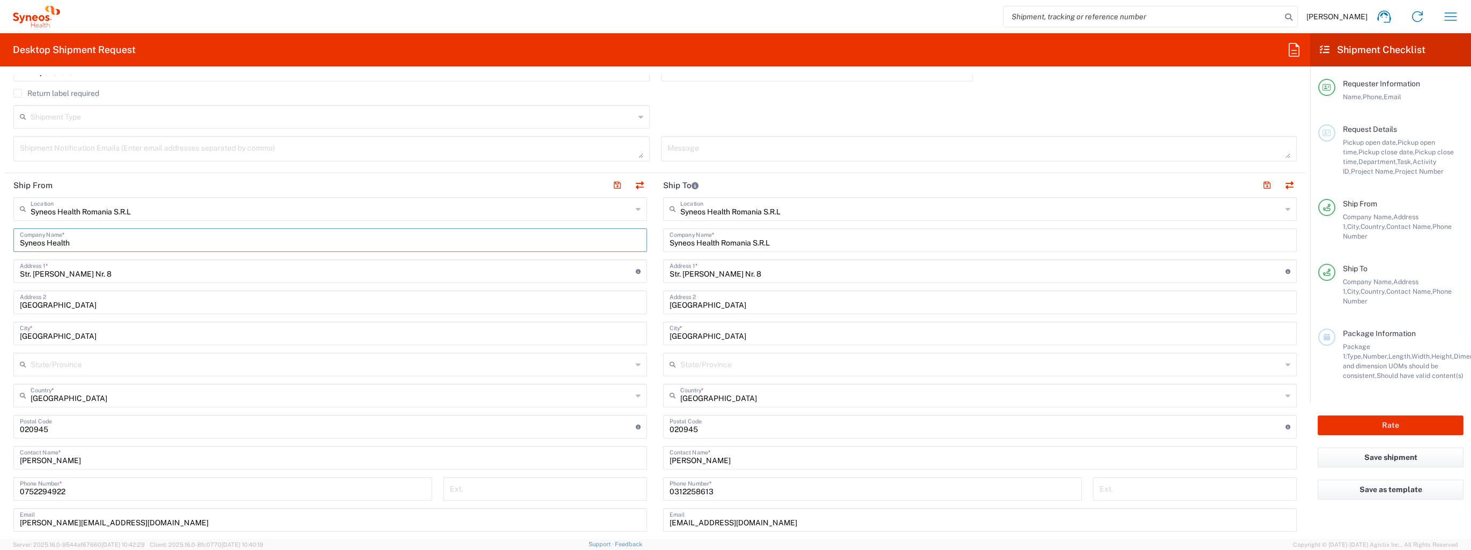
click at [112, 244] on input "Syneos Health" at bounding box center [330, 239] width 621 height 19
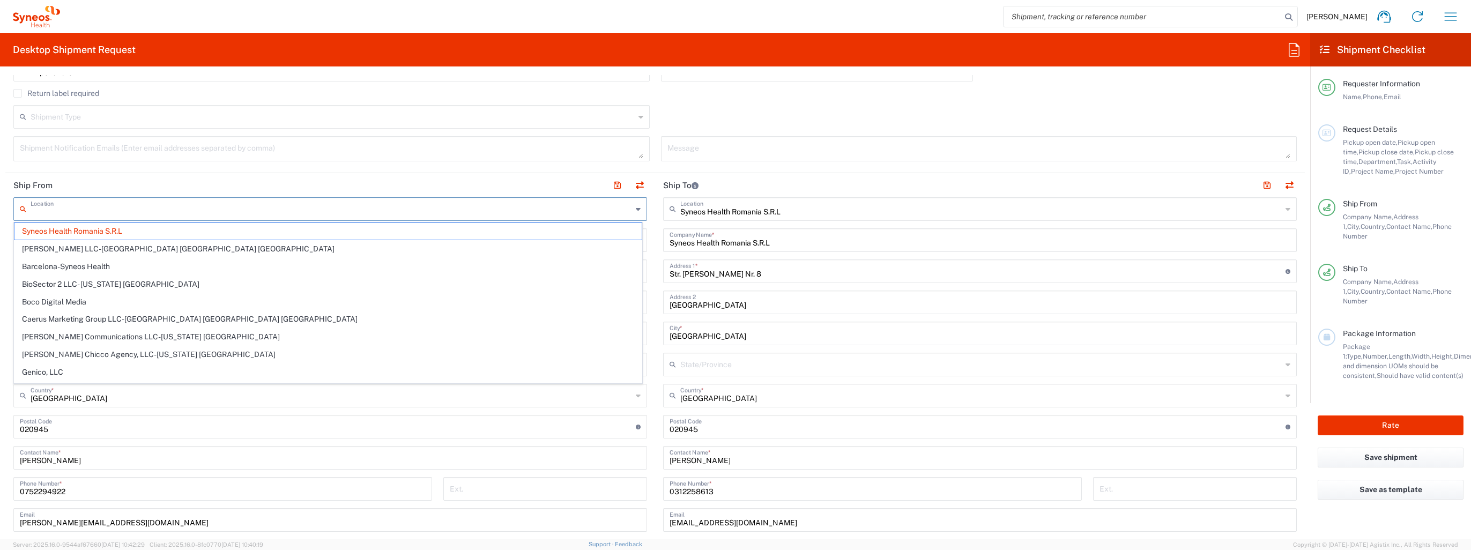
click at [78, 207] on input "text" at bounding box center [332, 208] width 602 height 19
type input "SIRMARU"
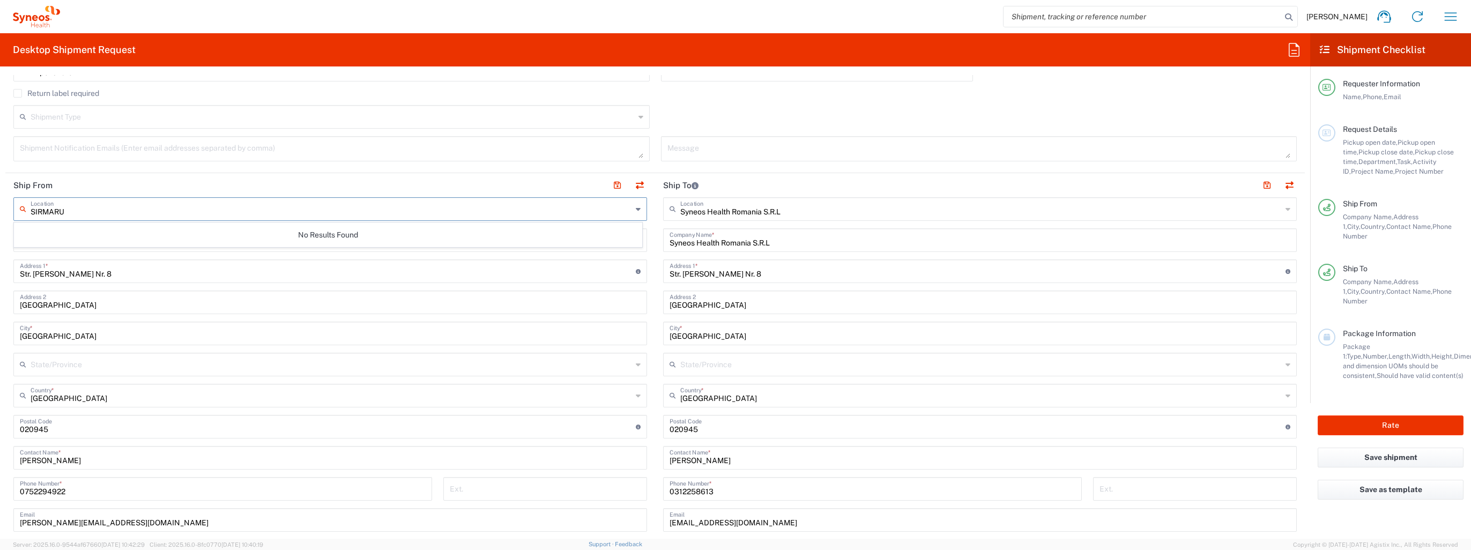
drag, startPoint x: 88, startPoint y: 214, endPoint x: -2, endPoint y: 214, distance: 90.1
click at [0, 214] on html "[PERSON_NAME] Home Shipment estimator Shipment tracking Desktop shipment reques…" at bounding box center [735, 275] width 1471 height 550
click at [85, 271] on input "Str. [PERSON_NAME] Nr. 8" at bounding box center [328, 270] width 616 height 19
drag, startPoint x: 107, startPoint y: 273, endPoint x: 12, endPoint y: 274, distance: 94.9
click at [12, 274] on main "Location No Results Found Syneos Health Company Name * Str. [PERSON_NAME] Nr. 8…" at bounding box center [330, 453] width 650 height 513
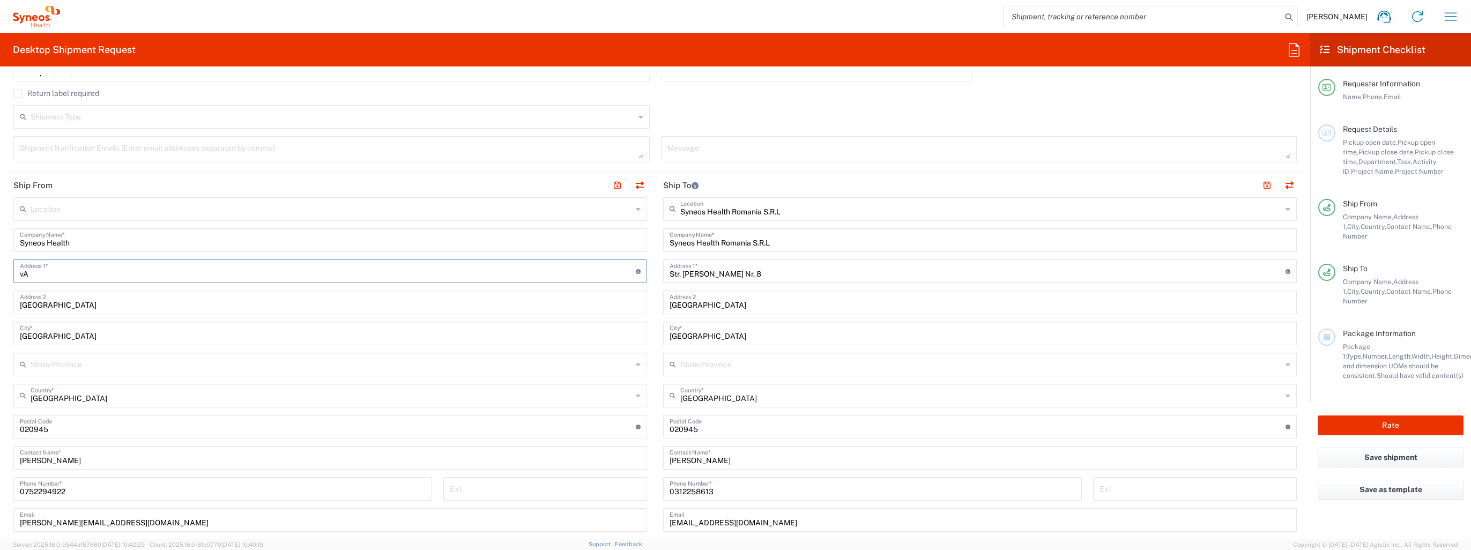
type input "v"
type input "Valea Ialomitei 2A, bloc 417D, scara B, et. 1, ap 48"
drag, startPoint x: 161, startPoint y: 302, endPoint x: 0, endPoint y: 290, distance: 161.3
click at [0, 291] on html "[PERSON_NAME] Home Shipment estimator Shipment tracking Desktop shipment reques…" at bounding box center [735, 275] width 1471 height 550
click at [56, 367] on input "text" at bounding box center [332, 363] width 602 height 19
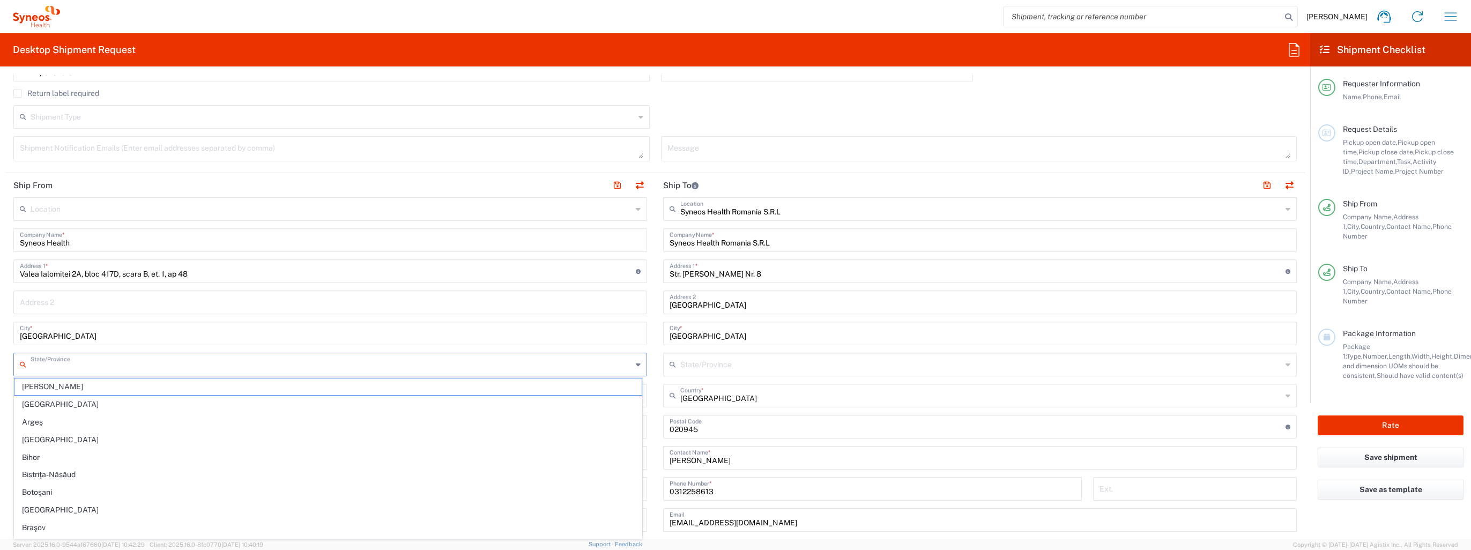
click at [171, 330] on input "[GEOGRAPHIC_DATA]" at bounding box center [330, 332] width 621 height 19
click at [75, 424] on input "undefined" at bounding box center [328, 426] width 616 height 19
drag, startPoint x: 52, startPoint y: 428, endPoint x: -2, endPoint y: 430, distance: 54.2
click at [0, 430] on html "[PERSON_NAME] Home Shipment estimator Shipment tracking Desktop shipment reques…" at bounding box center [735, 275] width 1471 height 550
paste input "061965"
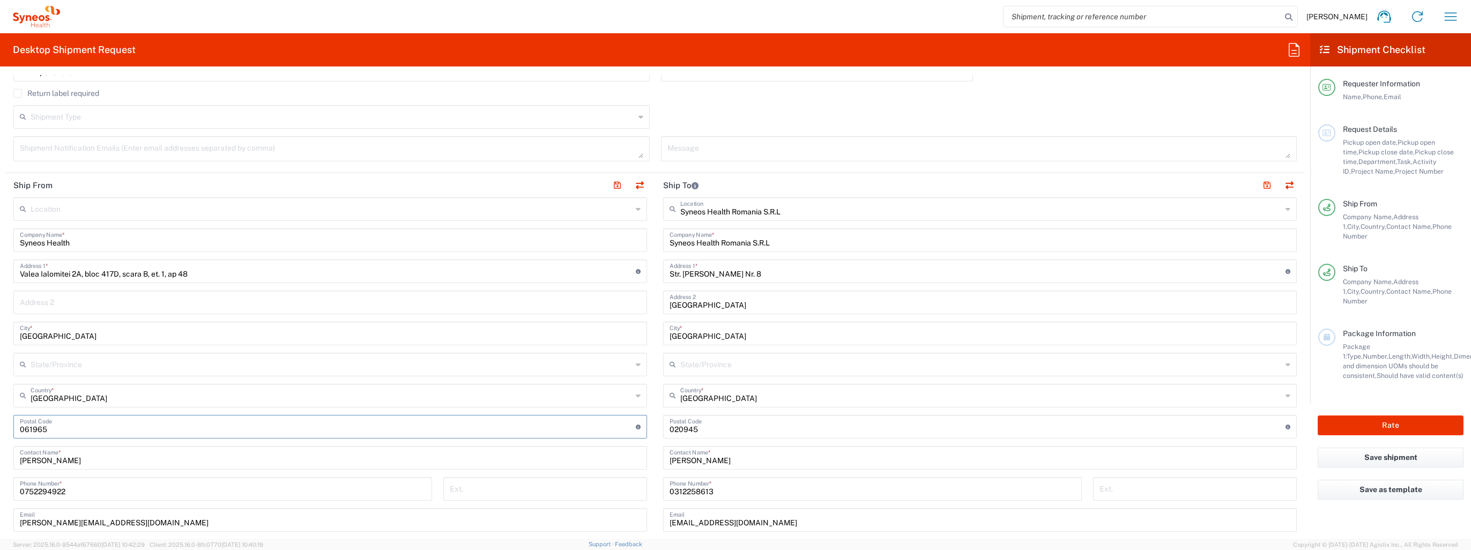
type input "061965"
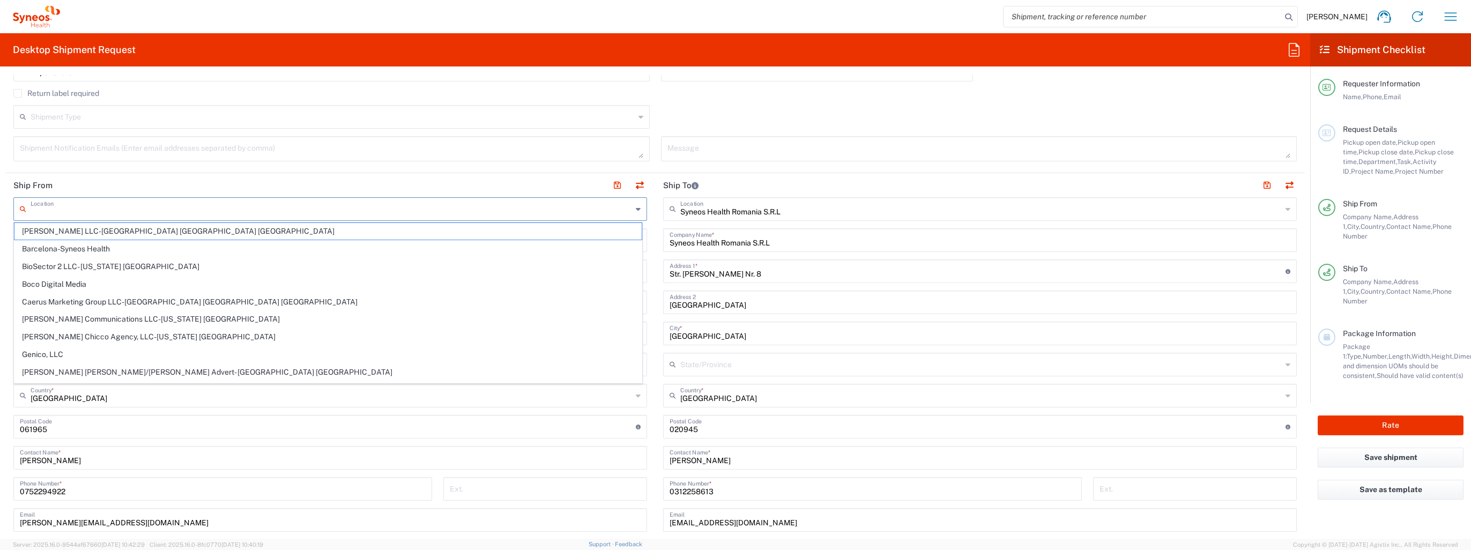
click at [98, 213] on input "text" at bounding box center [332, 208] width 602 height 19
click at [109, 188] on header "Ship From" at bounding box center [330, 185] width 650 height 24
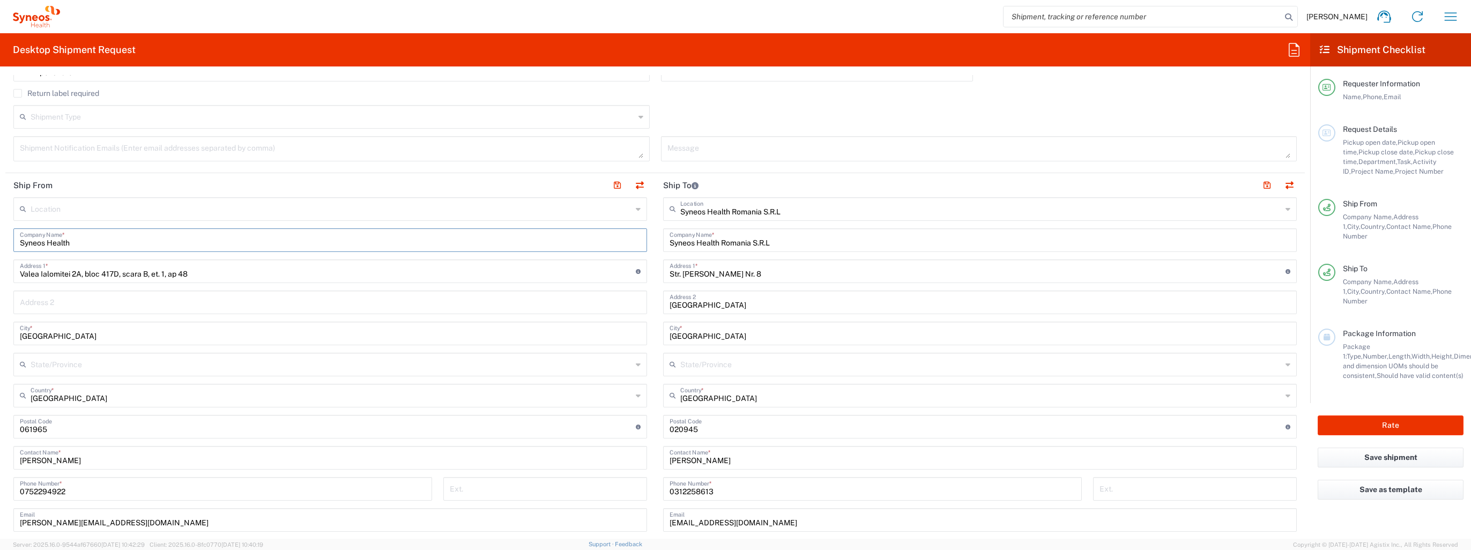
drag, startPoint x: 75, startPoint y: 240, endPoint x: -2, endPoint y: 243, distance: 77.3
click at [0, 243] on html "[PERSON_NAME] Home Shipment estimator Shipment tracking Desktop shipment reques…" at bounding box center [735, 275] width 1471 height 550
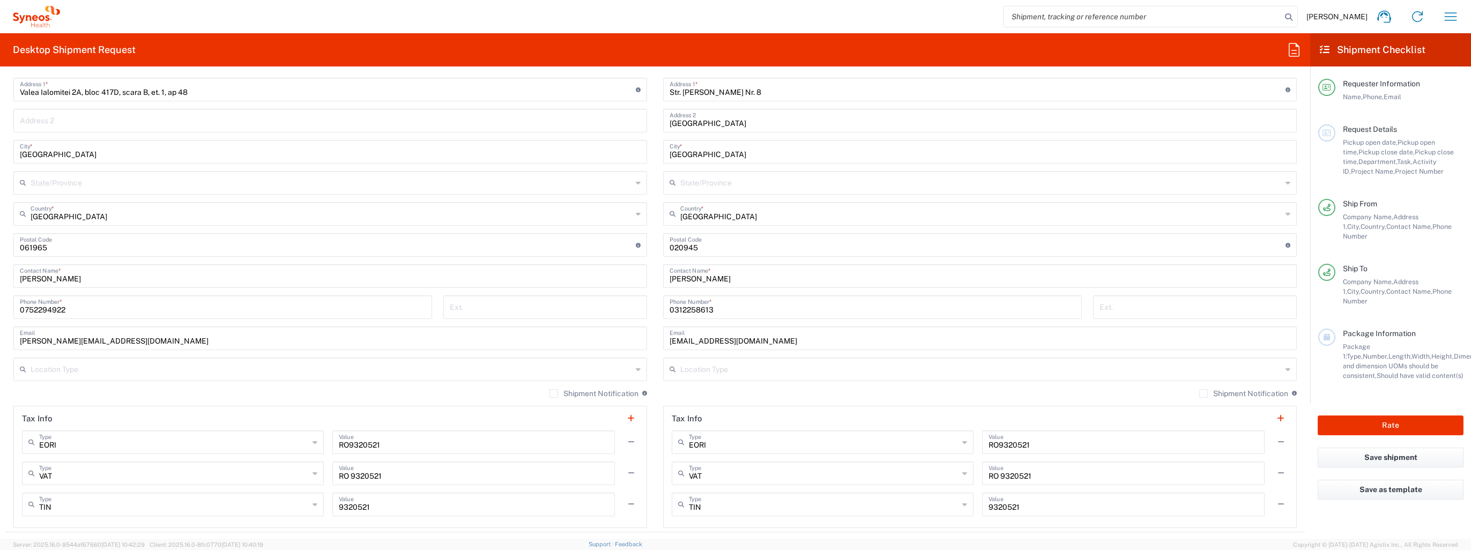
scroll to position [590, 0]
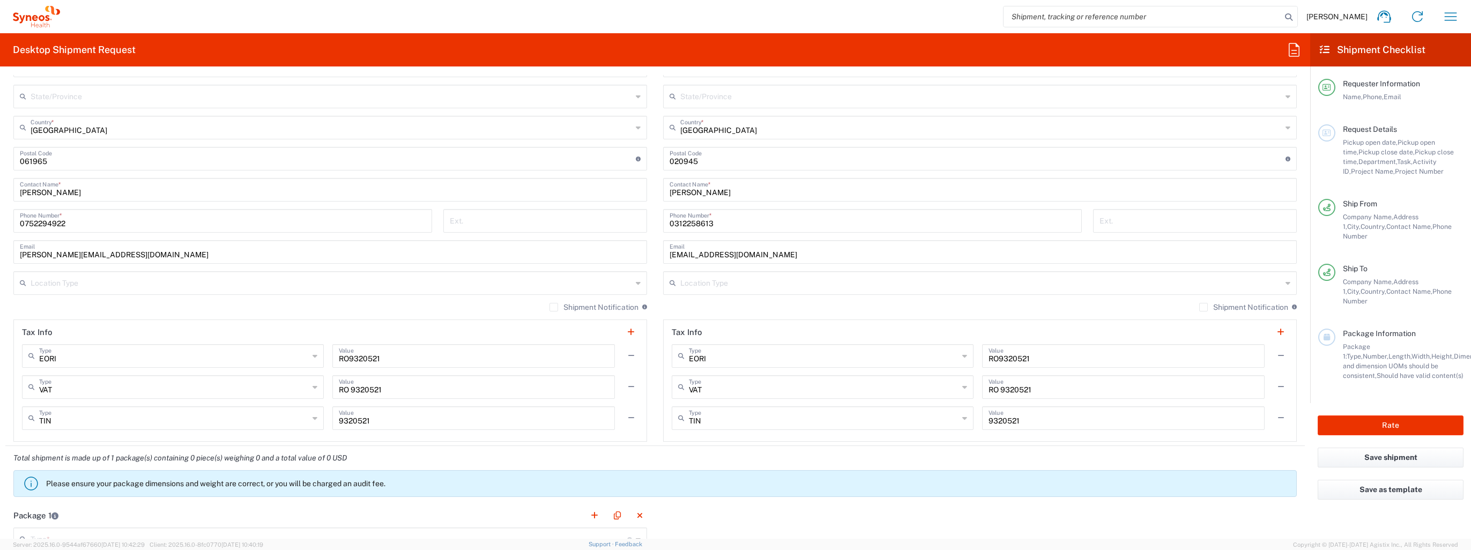
type input "[PERSON_NAME] Syneos Health"
click at [90, 288] on input "text" at bounding box center [332, 282] width 602 height 19
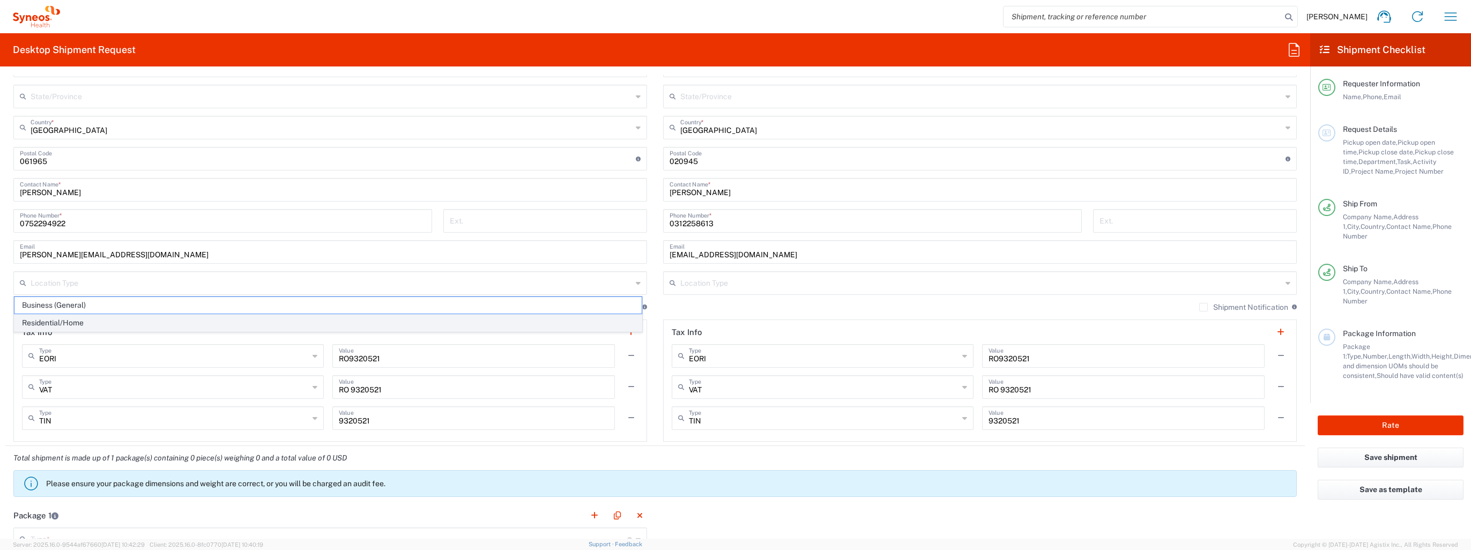
click at [84, 317] on span "Residential/Home" at bounding box center [327, 323] width 627 height 17
type input "Residential/Home"
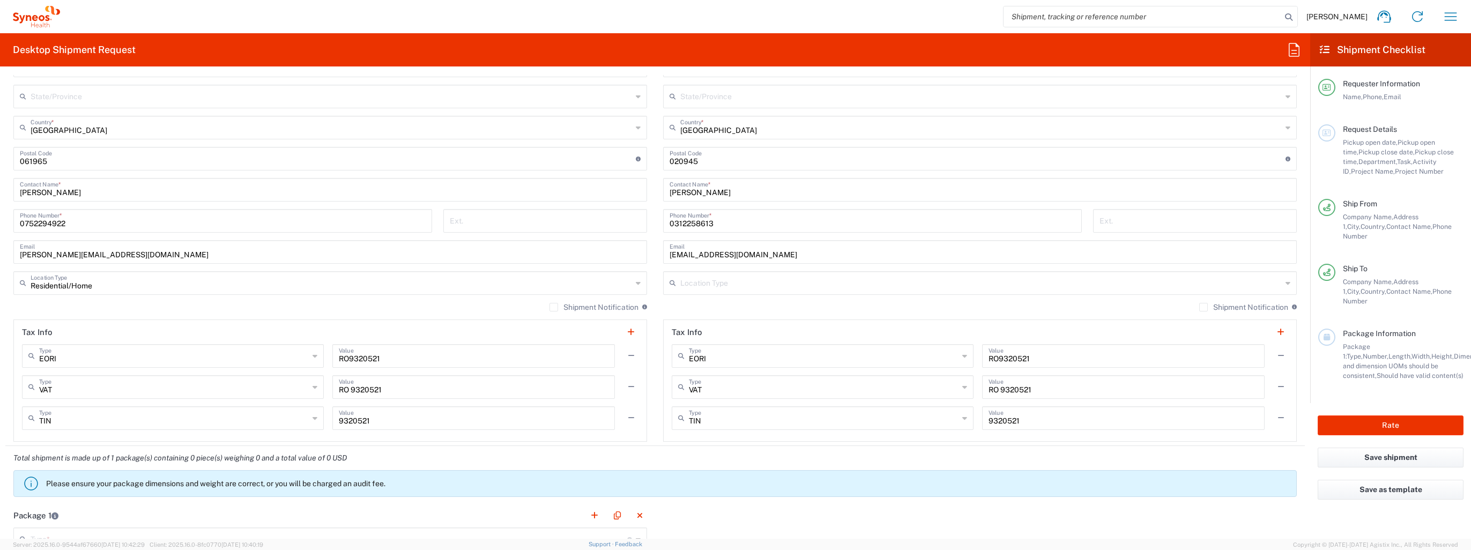
click at [681, 281] on input "text" at bounding box center [981, 282] width 602 height 19
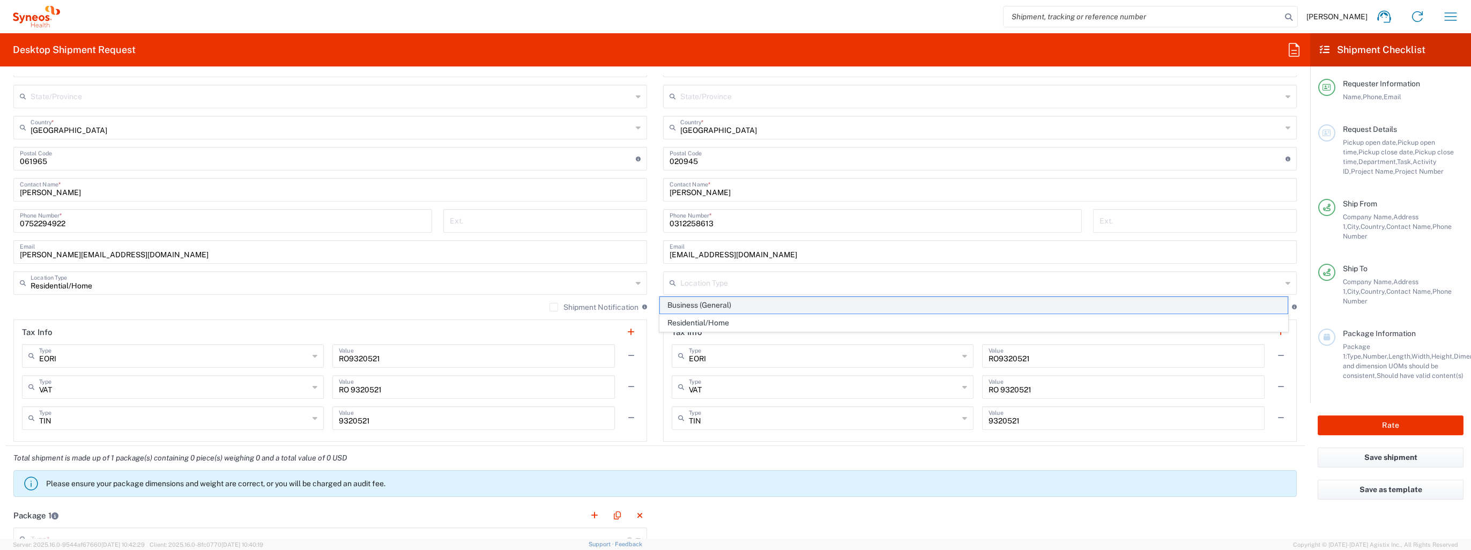
click at [705, 306] on span "Business (General)" at bounding box center [973, 305] width 627 height 17
type input "Business (General)"
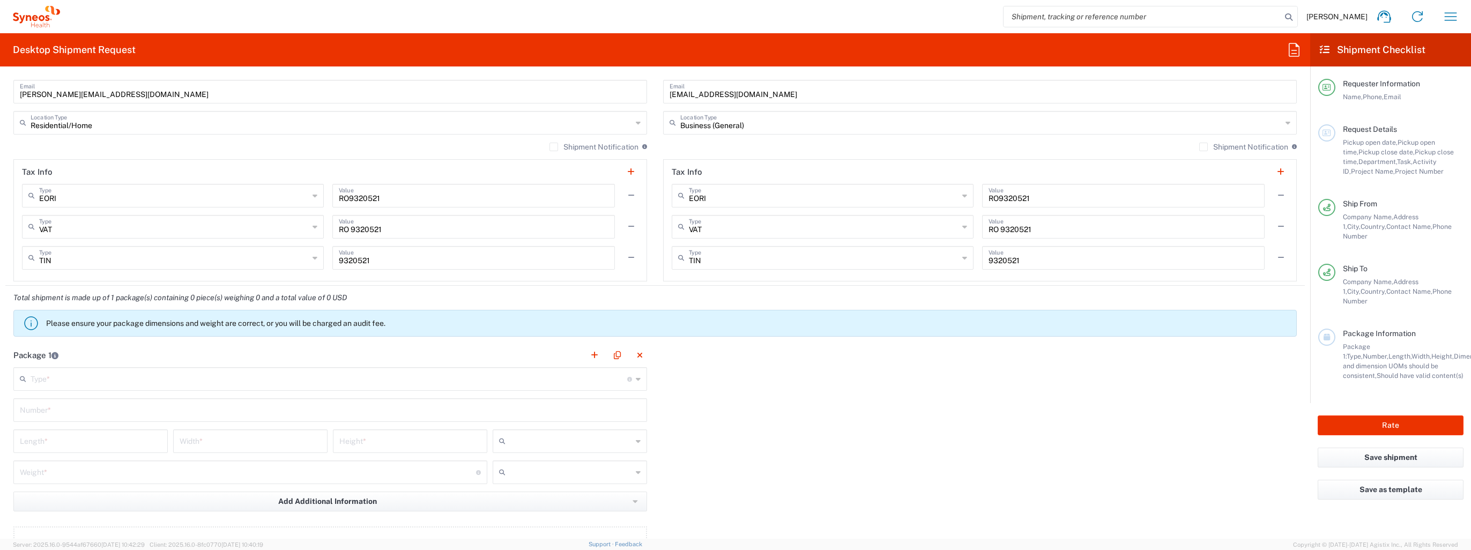
scroll to position [751, 0]
click at [86, 370] on input "text" at bounding box center [329, 377] width 597 height 19
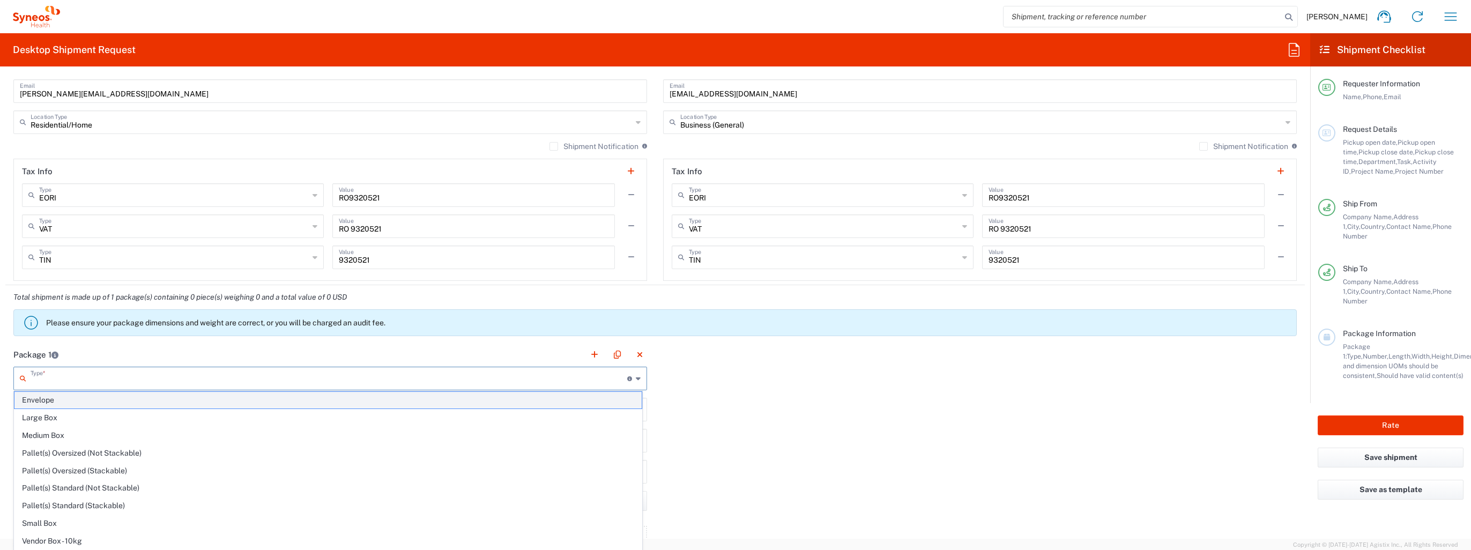
click at [73, 394] on span "Envelope" at bounding box center [327, 400] width 627 height 17
type input "Envelope"
type input "1"
type input "9.5"
type input "12.5"
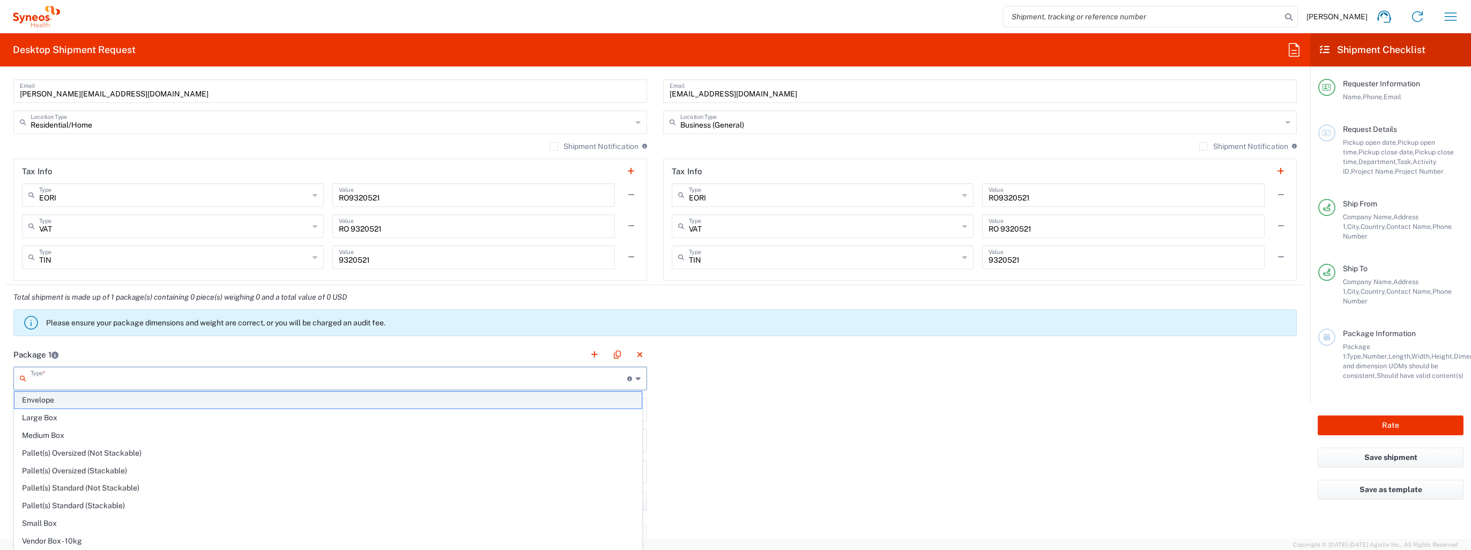
type input "0.25"
type input "in"
type input "0.45"
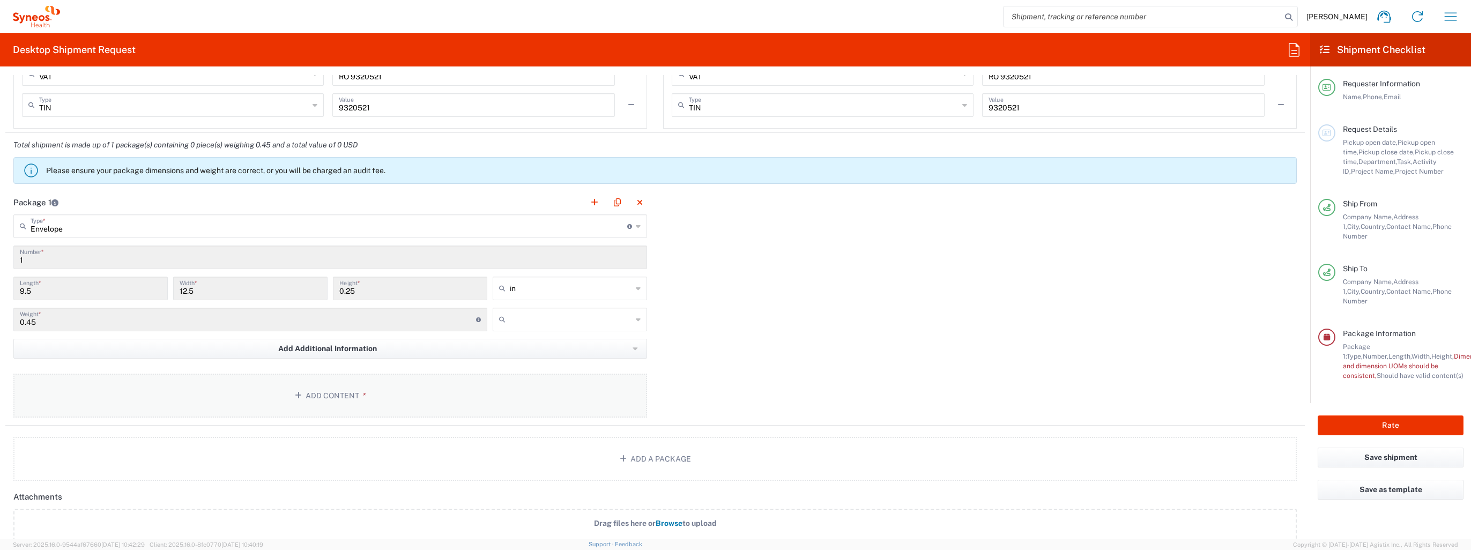
scroll to position [965, 0]
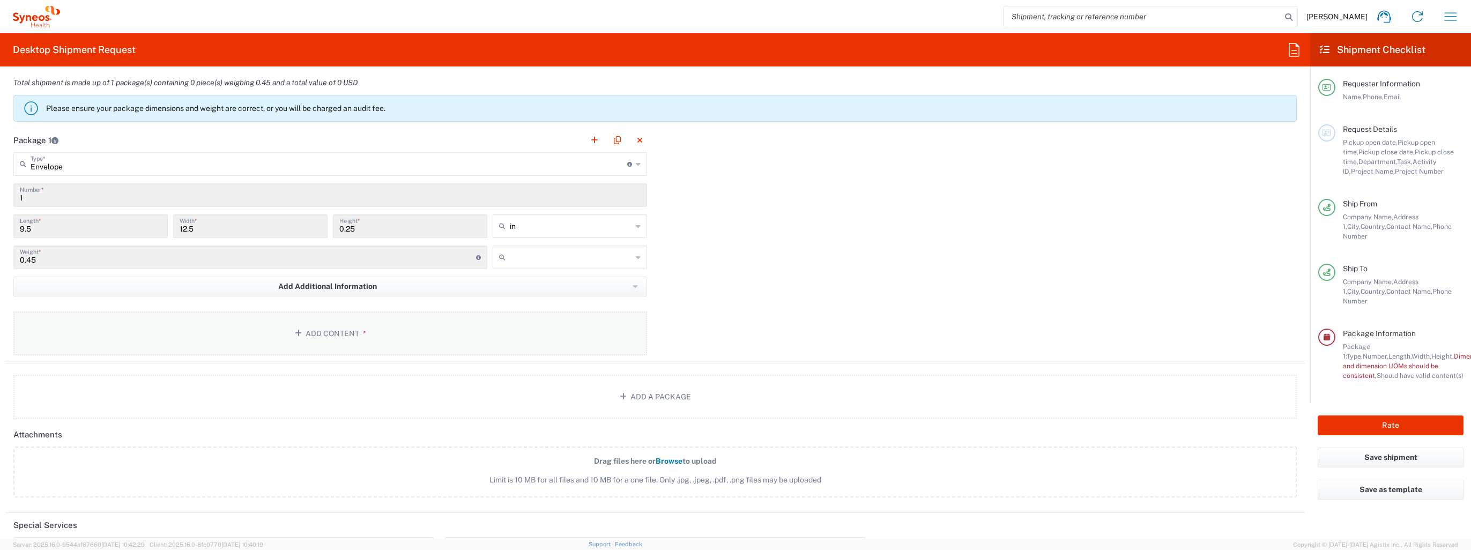
click at [340, 333] on button "Add Content *" at bounding box center [330, 334] width 634 height 44
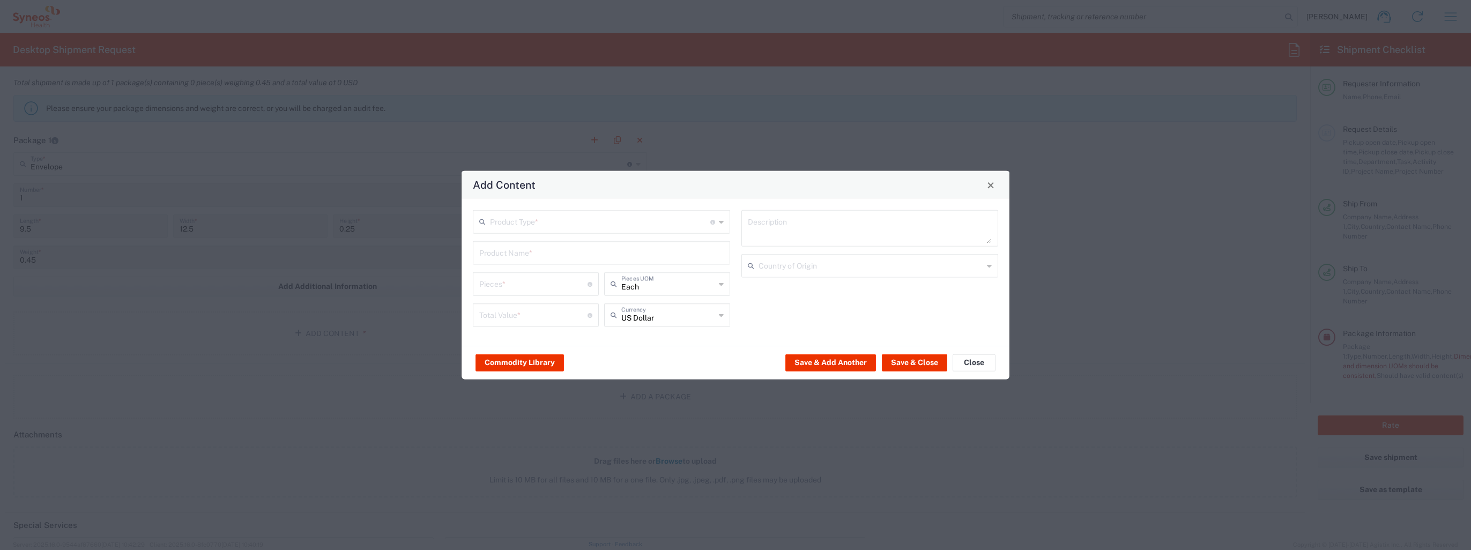
click at [665, 219] on input "text" at bounding box center [600, 221] width 220 height 19
click at [627, 240] on span "Documents" at bounding box center [601, 245] width 255 height 17
type input "Documents"
type input "1"
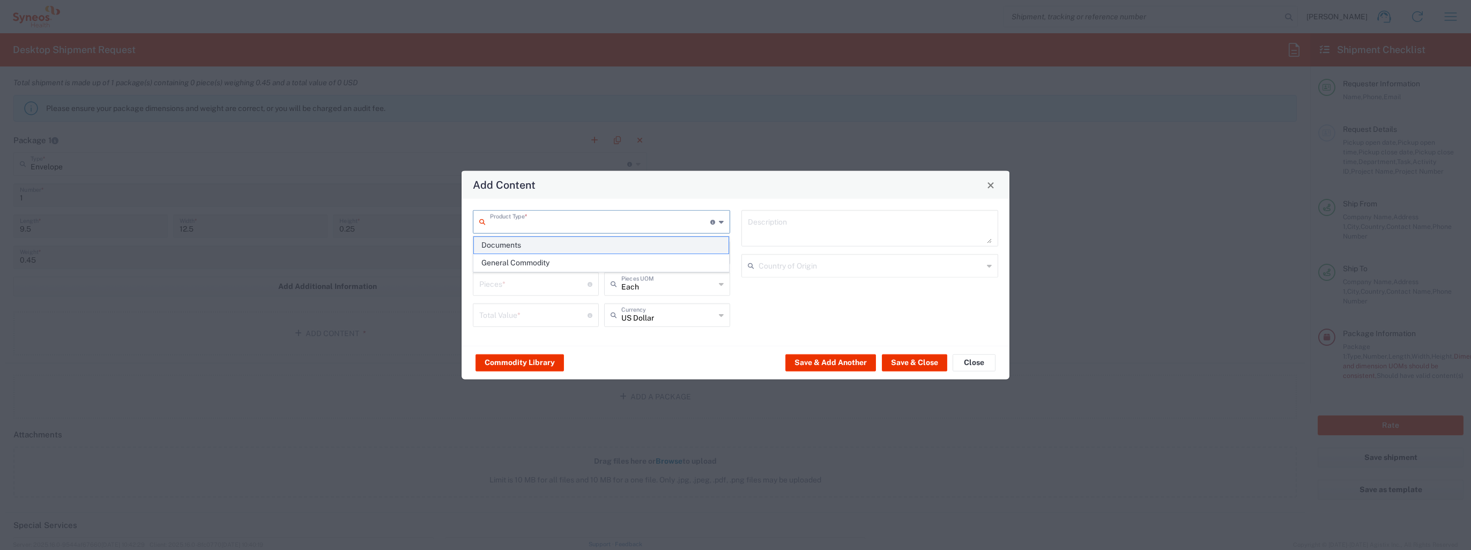
type input "1"
type textarea "Documents"
click at [916, 360] on button "Save & Close" at bounding box center [914, 362] width 65 height 17
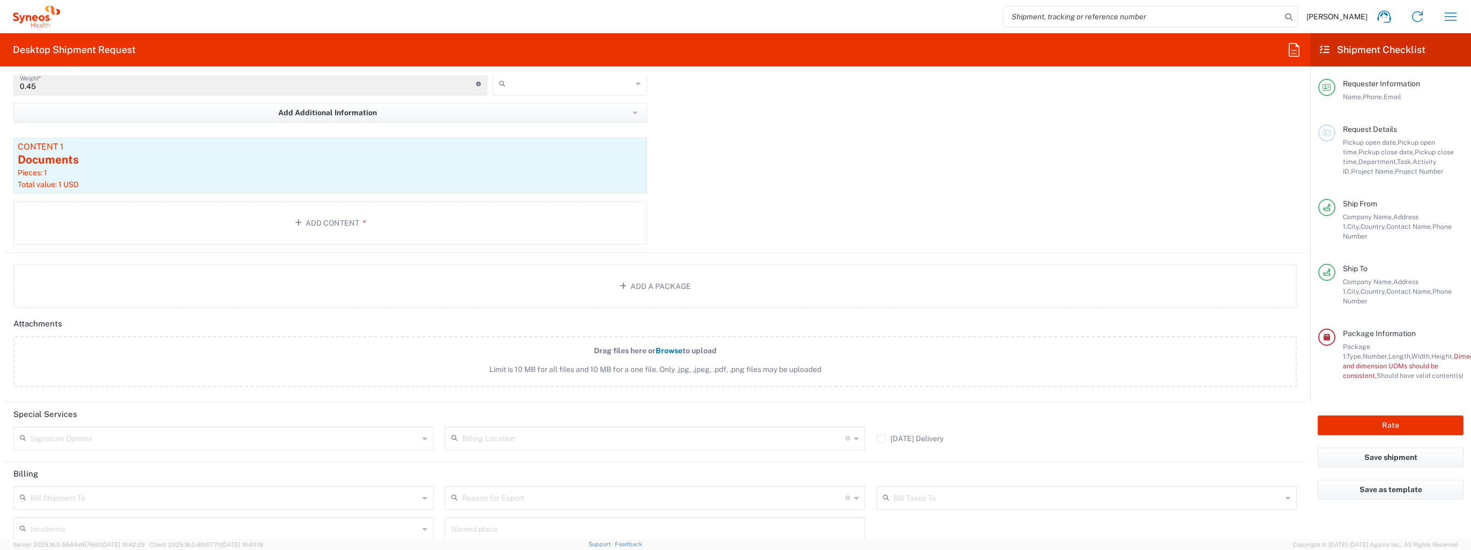
scroll to position [1218, 0]
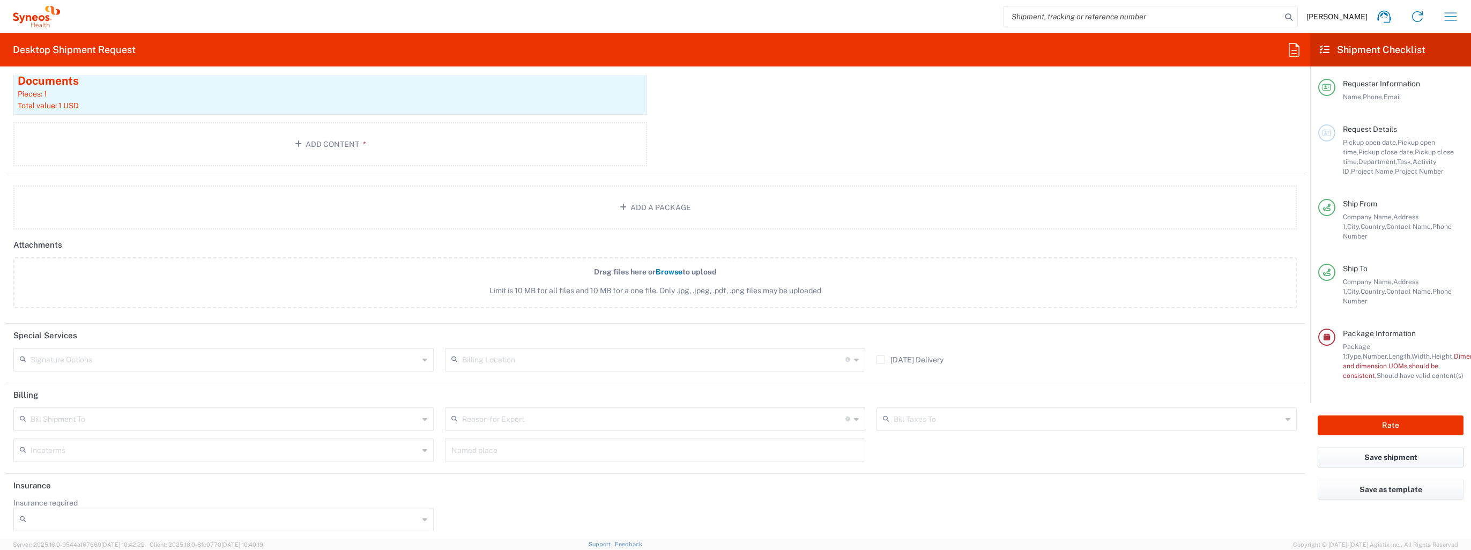
click at [1422, 448] on button "Save shipment" at bounding box center [1391, 458] width 146 height 20
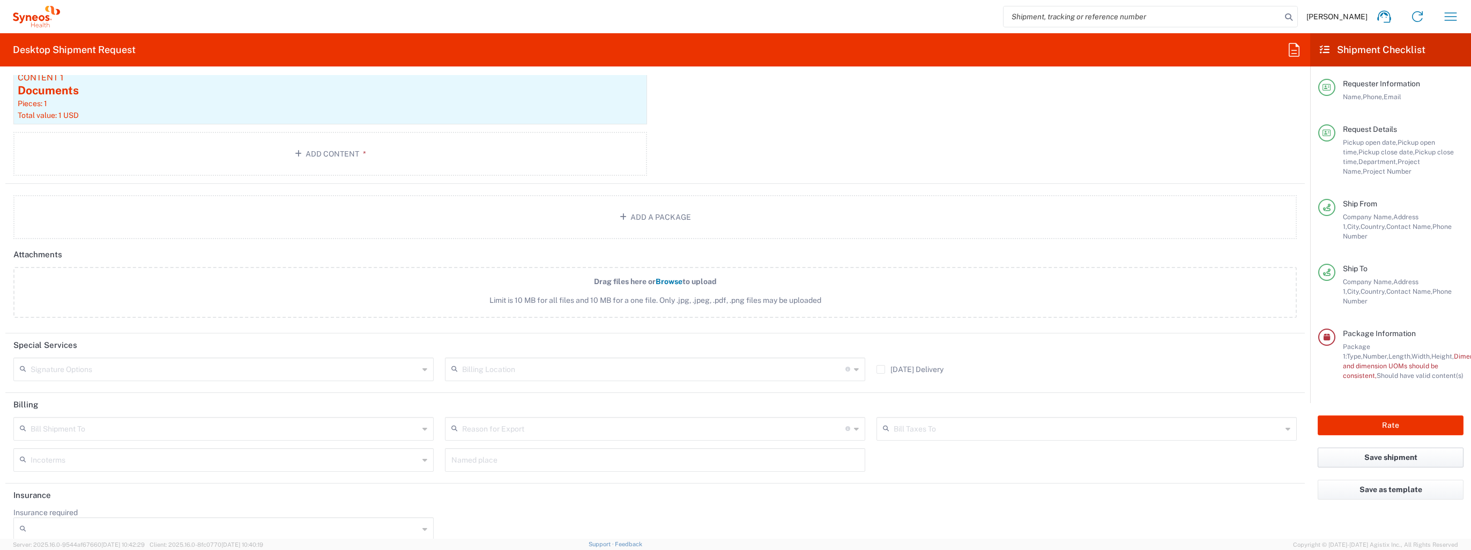
scroll to position [1227, 0]
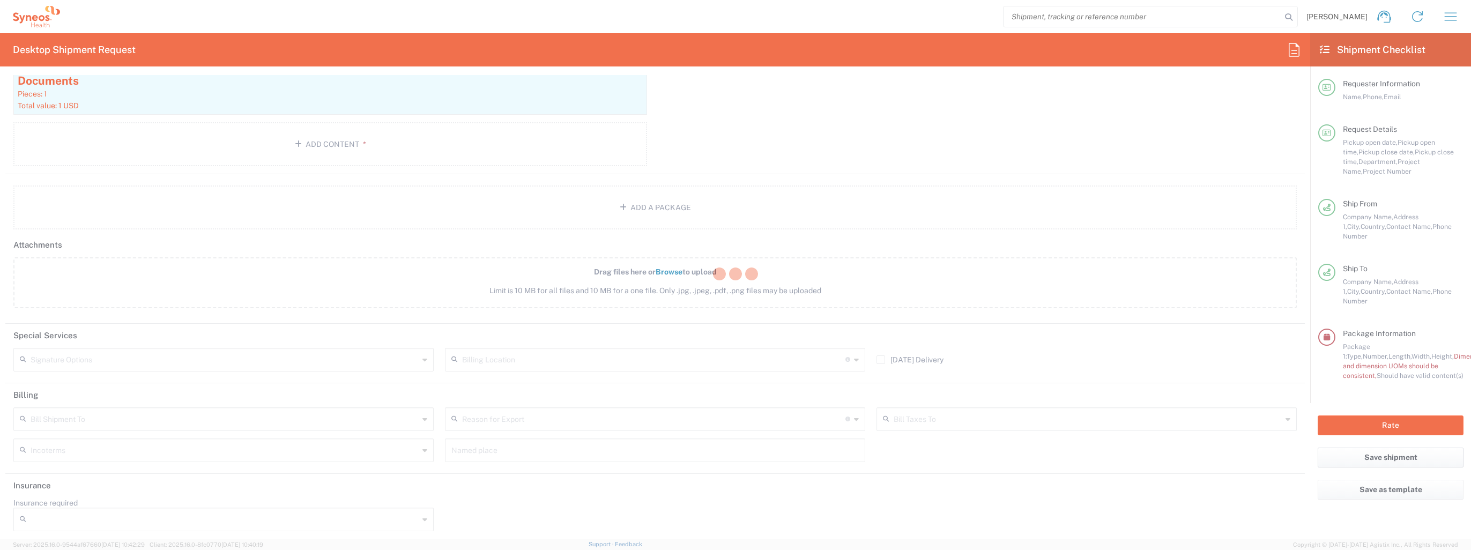
type input "7000900B"
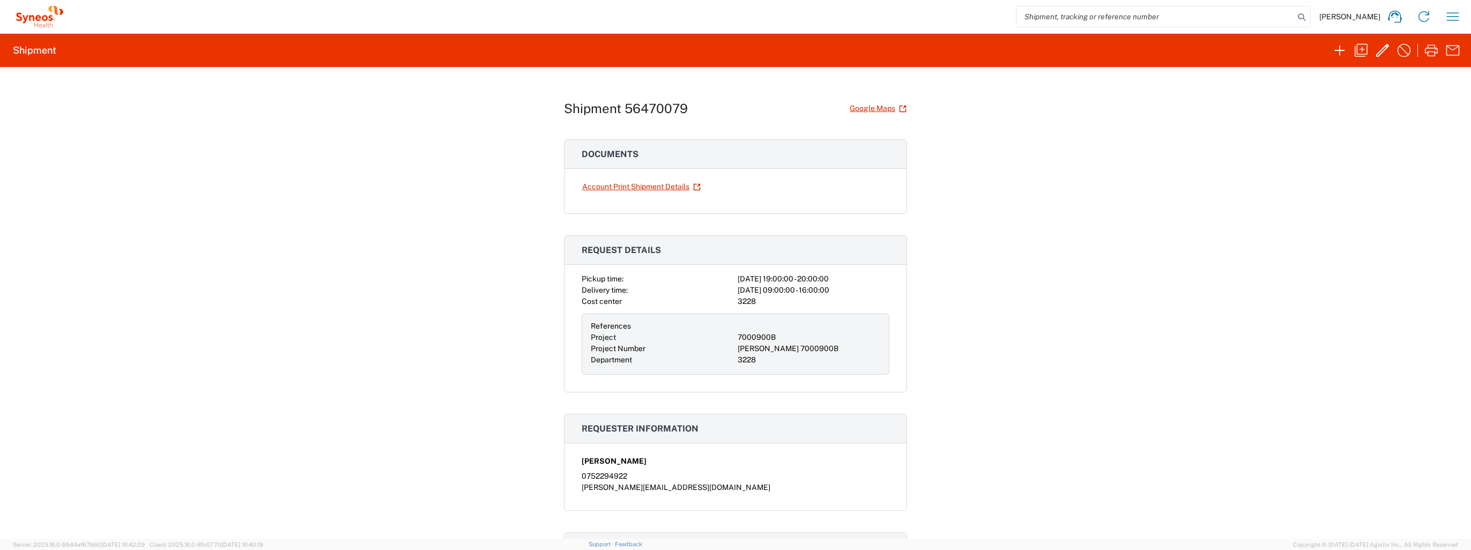
click at [1318, 50] on agx-form-header "Shipment" at bounding box center [735, 50] width 1471 height 33
drag, startPoint x: 622, startPoint y: 112, endPoint x: 714, endPoint y: 110, distance: 91.7
click at [714, 110] on div "Shipment 56470079 Google Maps" at bounding box center [735, 108] width 343 height 19
copy h1 "56470079"
click at [1100, 21] on input "search" at bounding box center [1156, 16] width 278 height 20
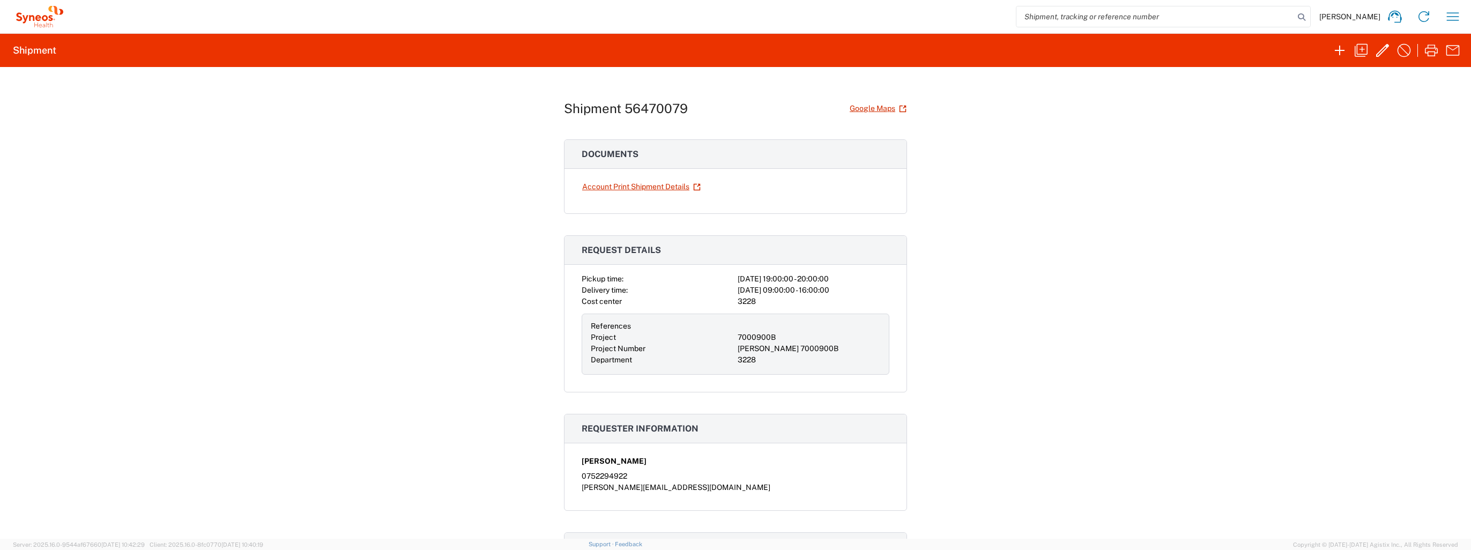
paste input "56470079"
type input "56470079"
click at [640, 184] on link "Account Print Shipment Details" at bounding box center [642, 186] width 120 height 19
click at [1335, 14] on span "[PERSON_NAME]" at bounding box center [1350, 17] width 61 height 10
click at [47, 56] on h2 "Shipment" at bounding box center [34, 50] width 43 height 13
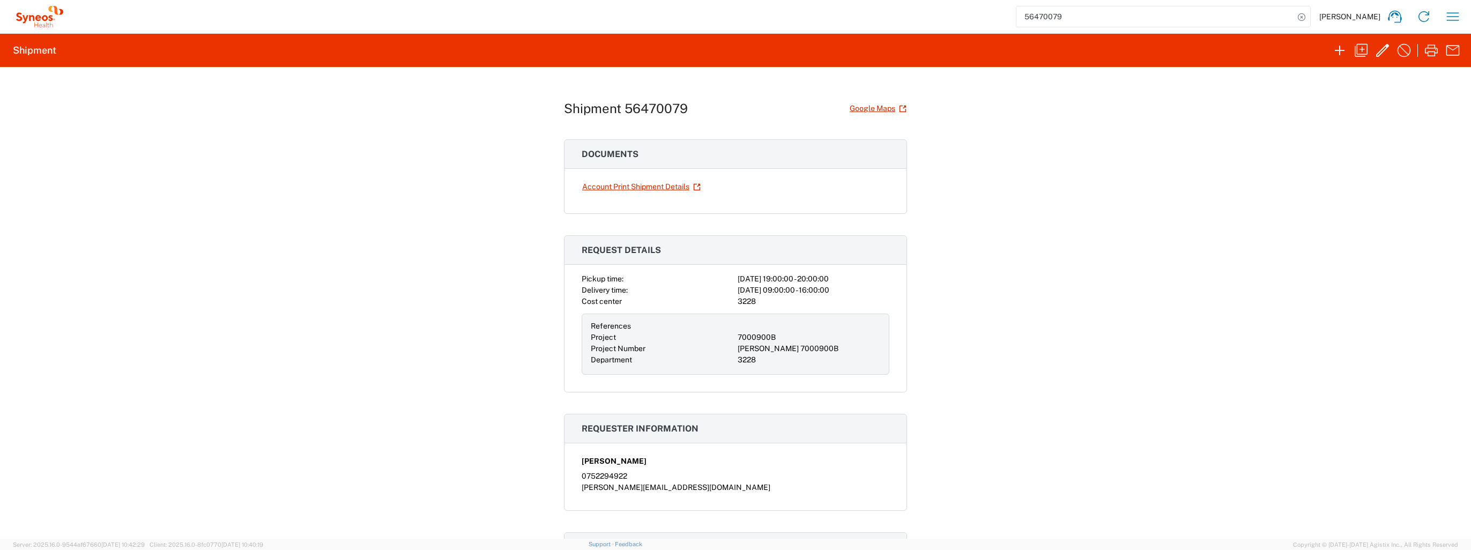
click at [1432, 151] on div "Shipment 56470079 Google Maps Documents Account Print Shipment Details Request …" at bounding box center [735, 303] width 1471 height 472
click at [1456, 14] on icon "button" at bounding box center [1452, 16] width 17 height 17
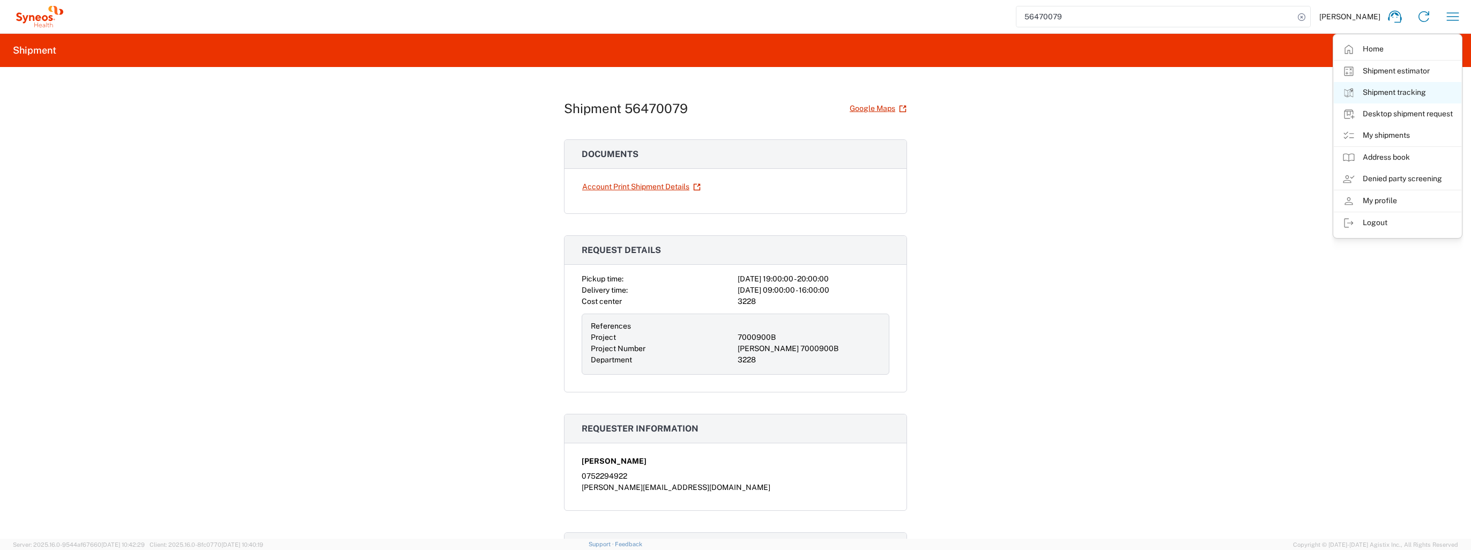
click at [1370, 91] on link "Shipment tracking" at bounding box center [1398, 92] width 128 height 21
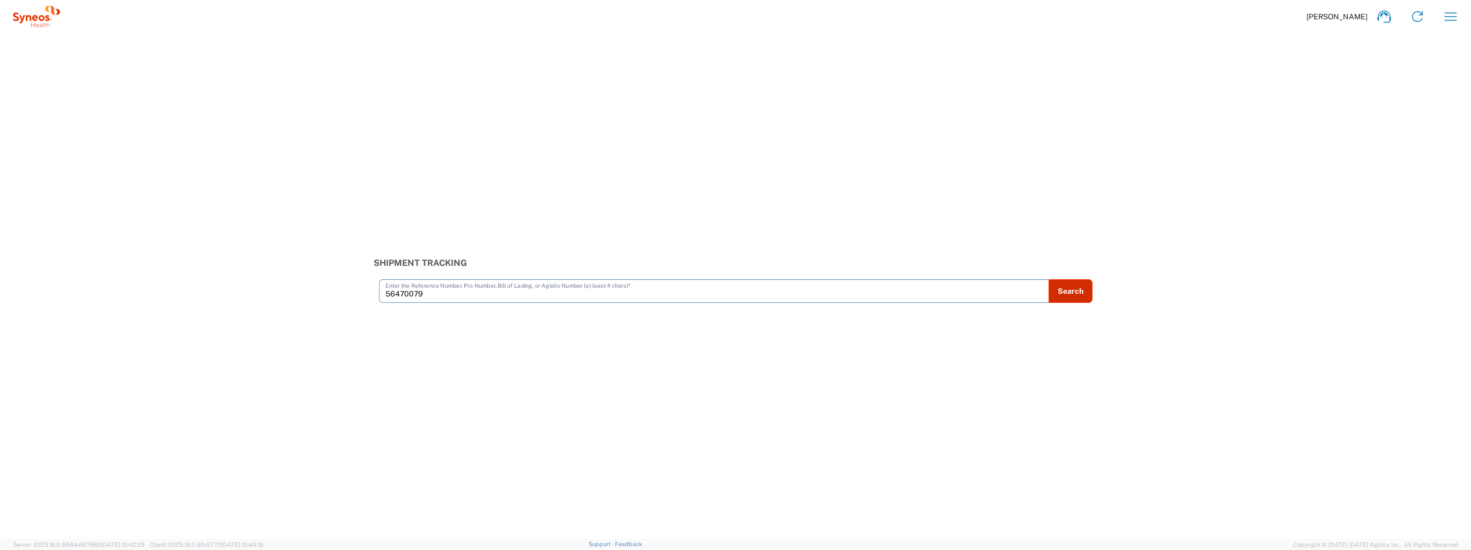
type input "56470079"
click at [1065, 289] on button "Search" at bounding box center [1071, 291] width 44 height 24
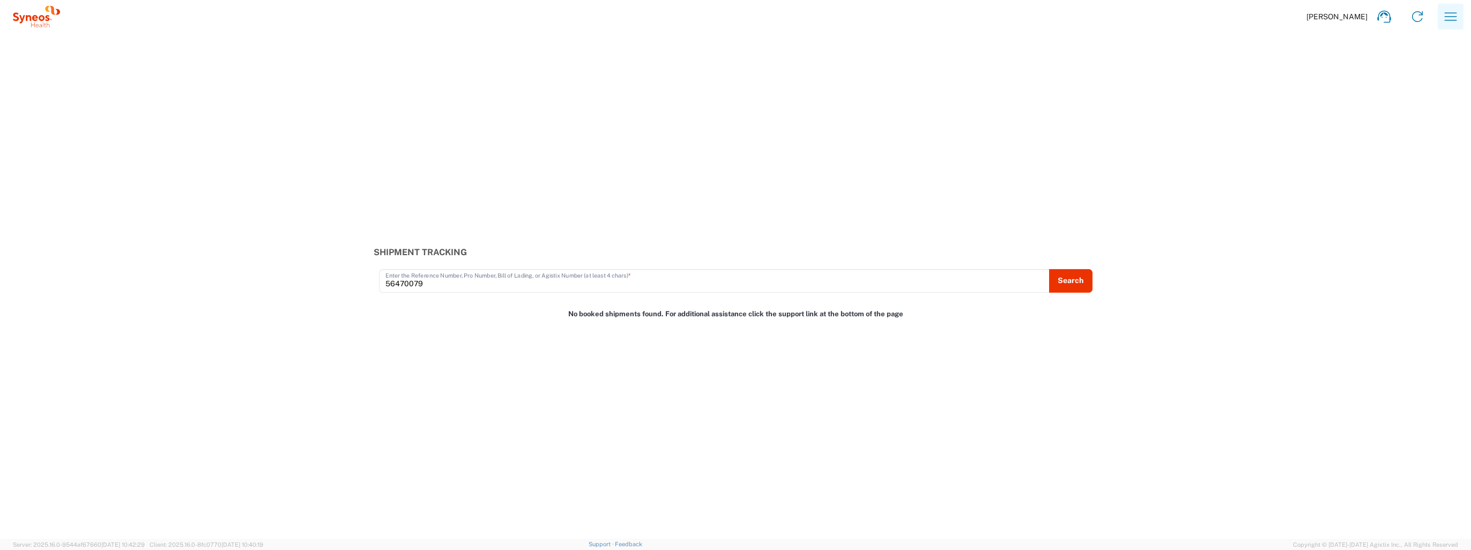
click at [1451, 21] on icon "button" at bounding box center [1450, 16] width 17 height 17
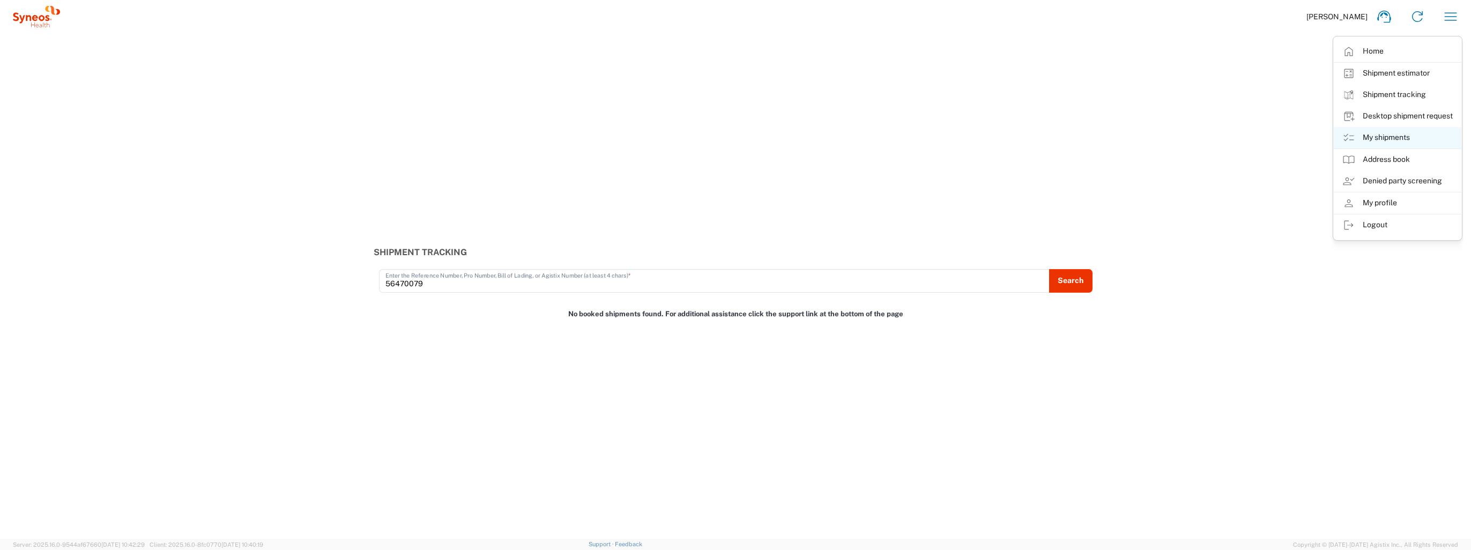
click at [1396, 137] on link "My shipments" at bounding box center [1398, 137] width 128 height 21
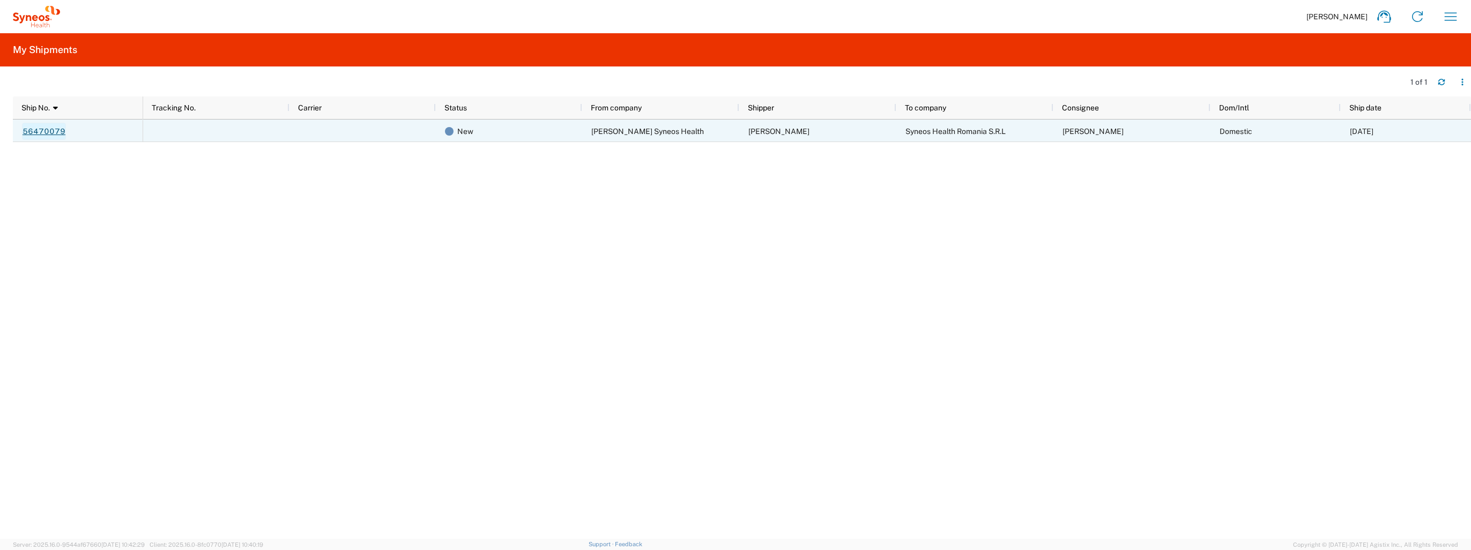
click at [33, 130] on link "56470079" at bounding box center [44, 131] width 44 height 17
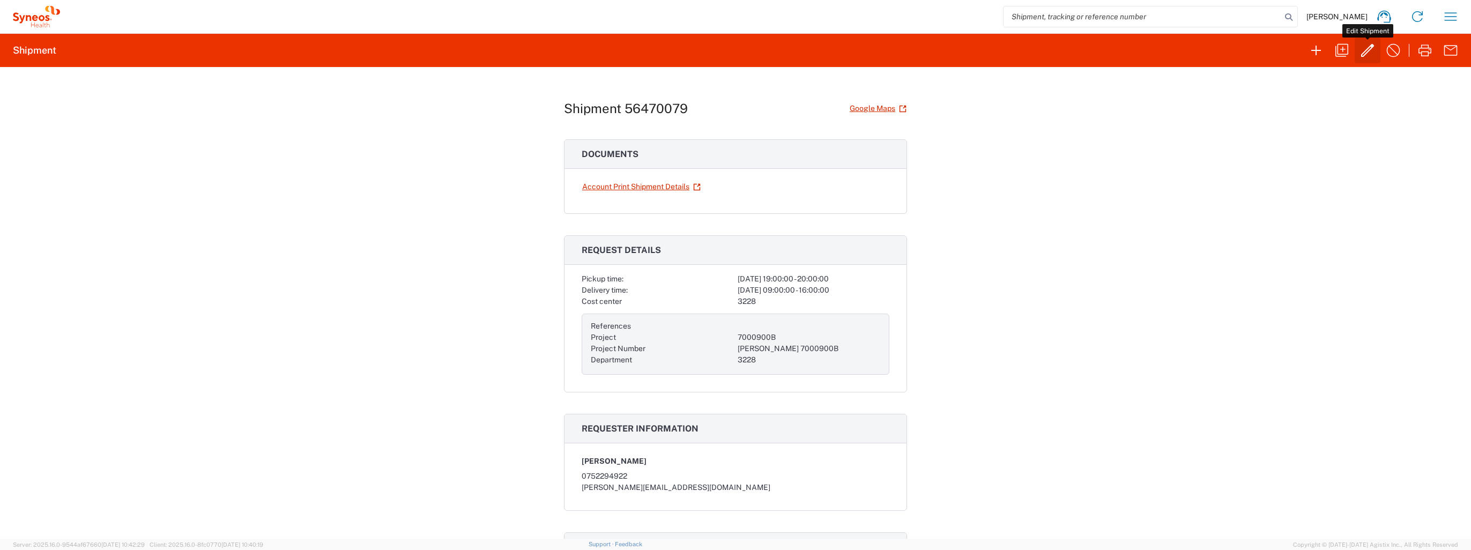
click at [1371, 54] on icon "button" at bounding box center [1367, 50] width 17 height 17
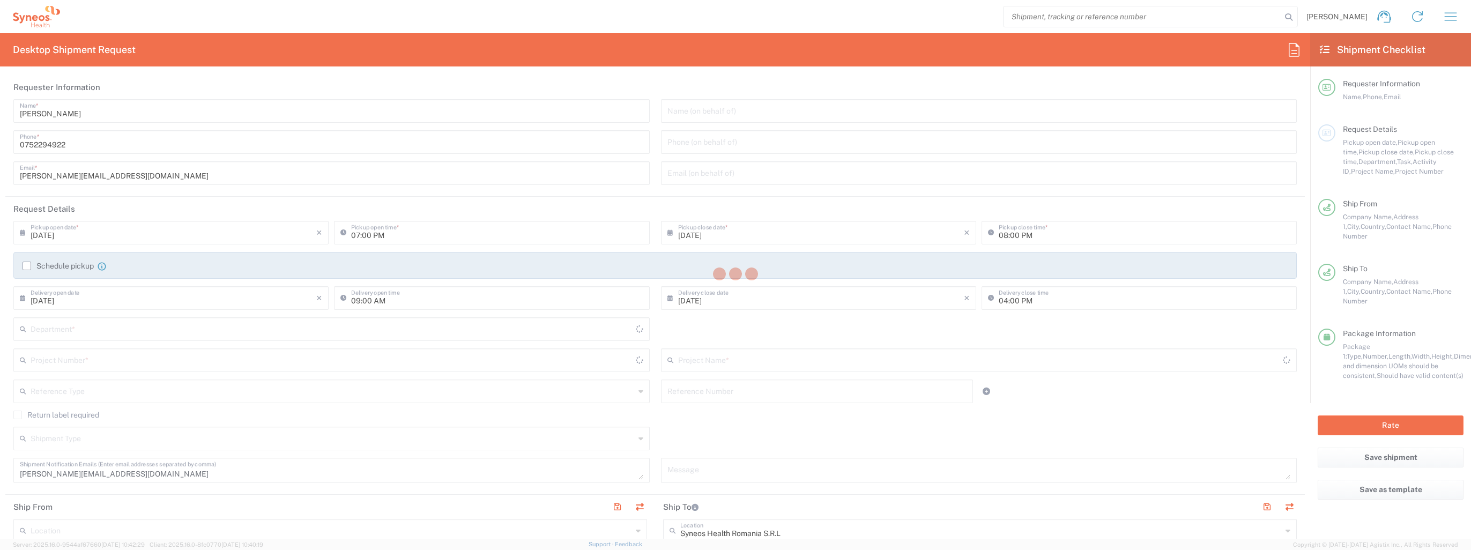
type input "7000900B"
type input "[PERSON_NAME] 7000900B"
type input "Envelope"
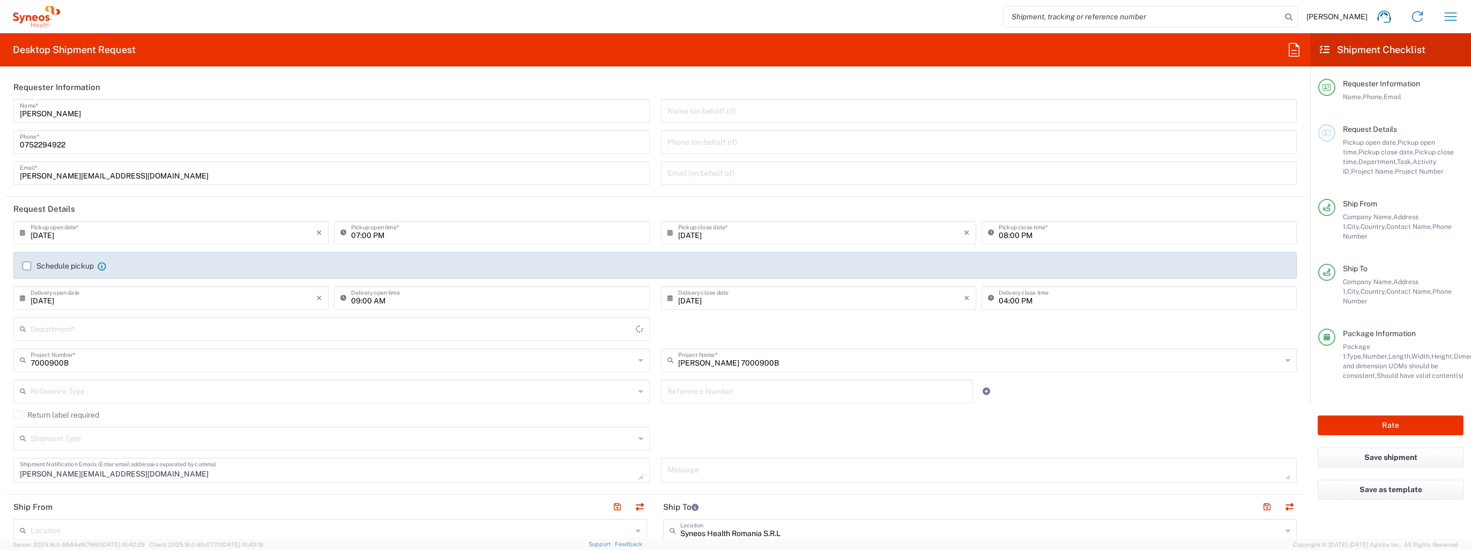
type input "3228"
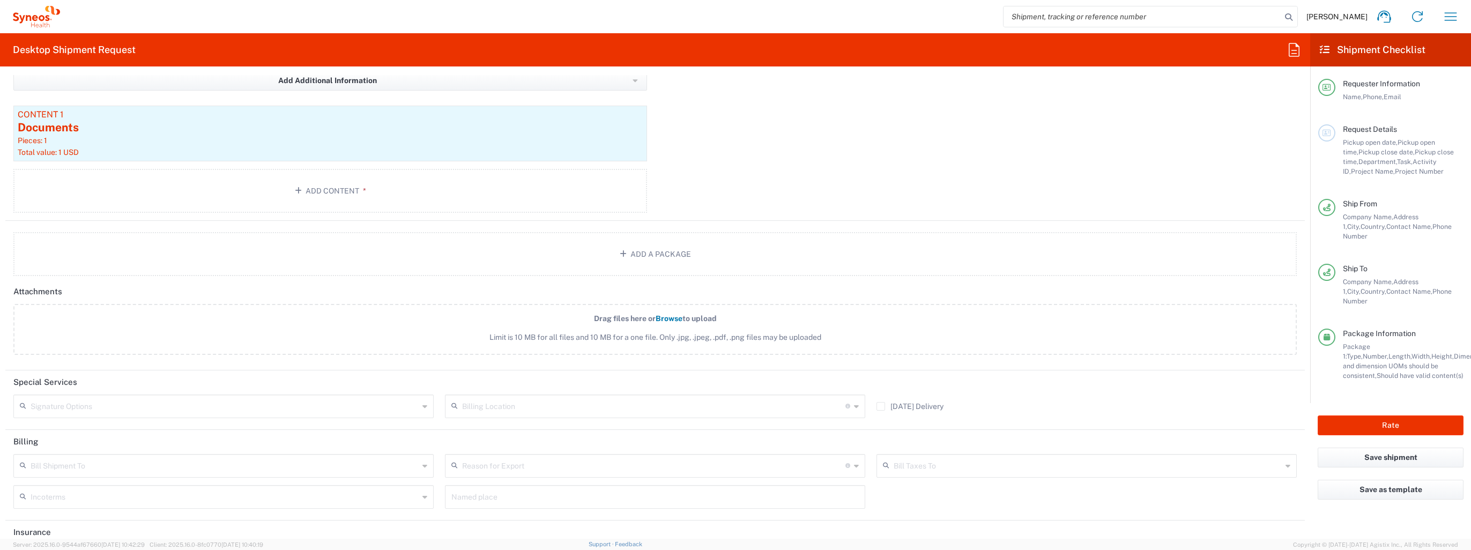
scroll to position [1218, 0]
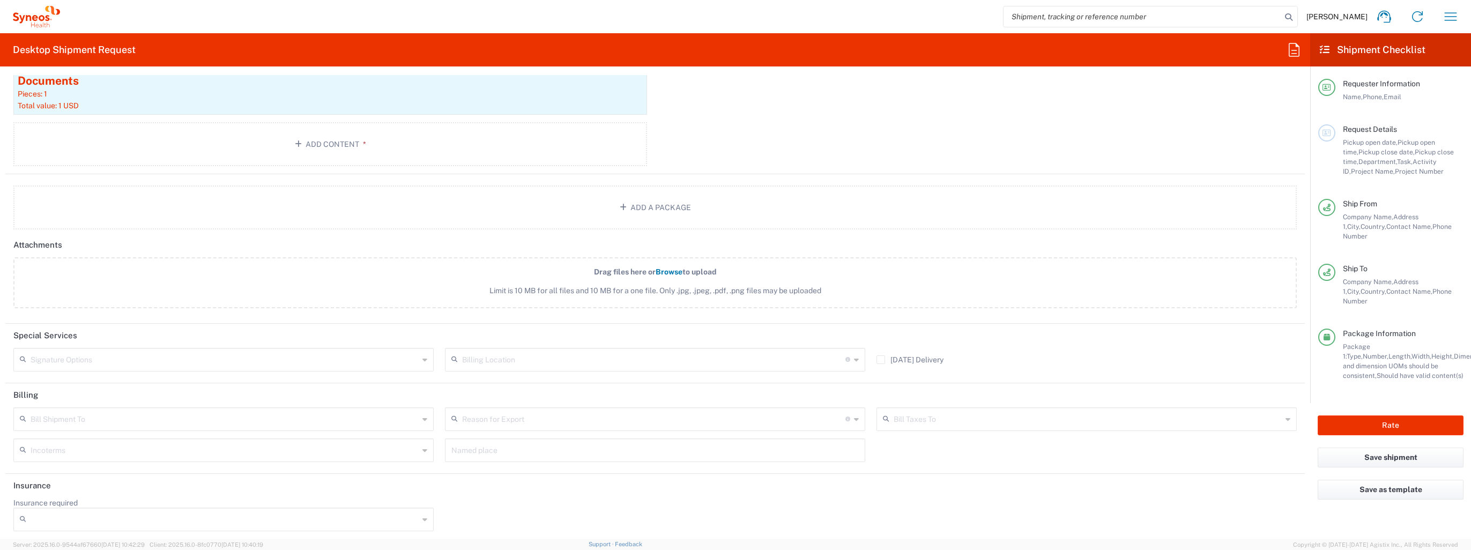
click at [148, 417] on input "text" at bounding box center [225, 418] width 388 height 19
click at [309, 276] on label "Drag files here or Browse to upload Limit is 10 MB for all files and 10 MB for …" at bounding box center [655, 282] width 1284 height 51
click at [0, 0] on input "Drag files here or Browse to upload Limit is 10 MB for all files and 10 MB for …" at bounding box center [0, 0] width 0 height 0
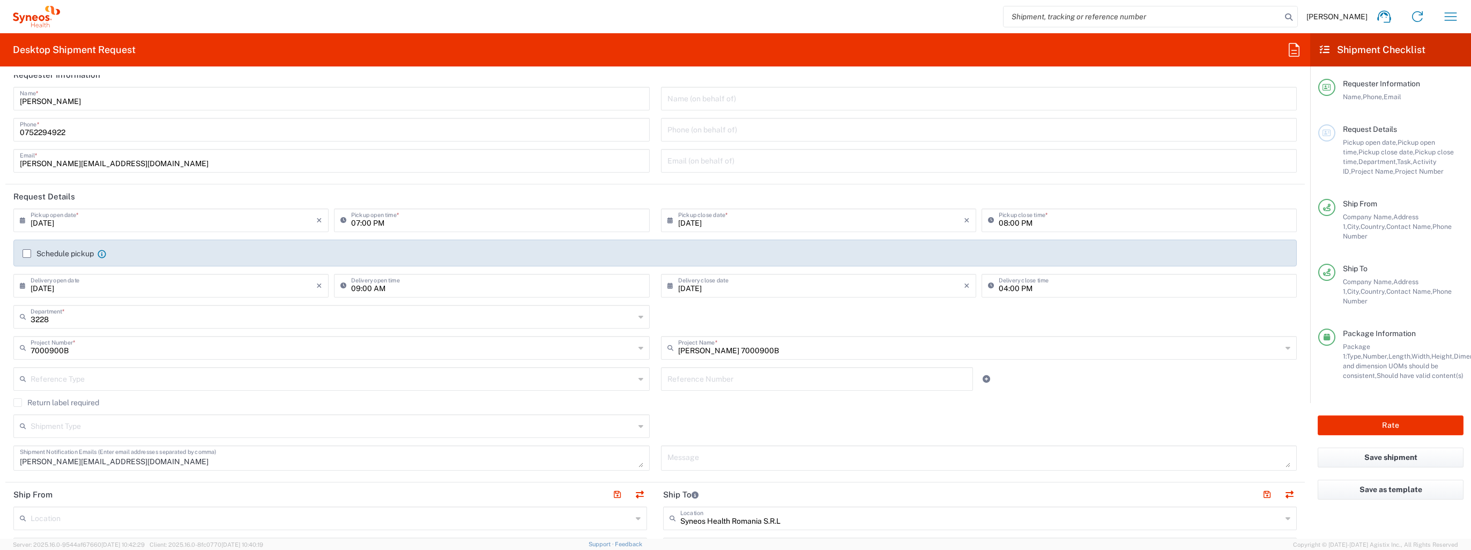
scroll to position [0, 0]
